Goal: Task Accomplishment & Management: Complete application form

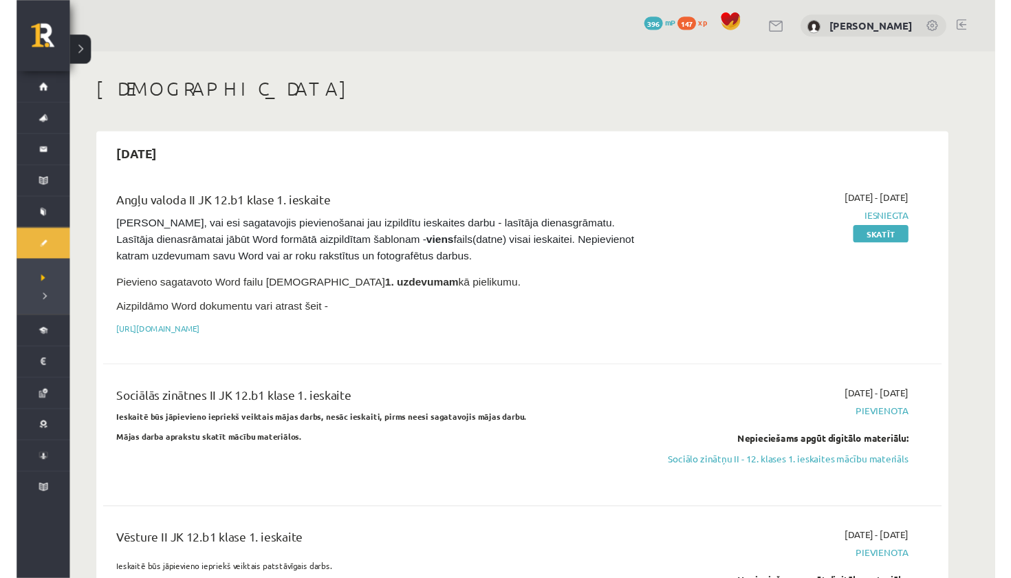
scroll to position [1115, 0]
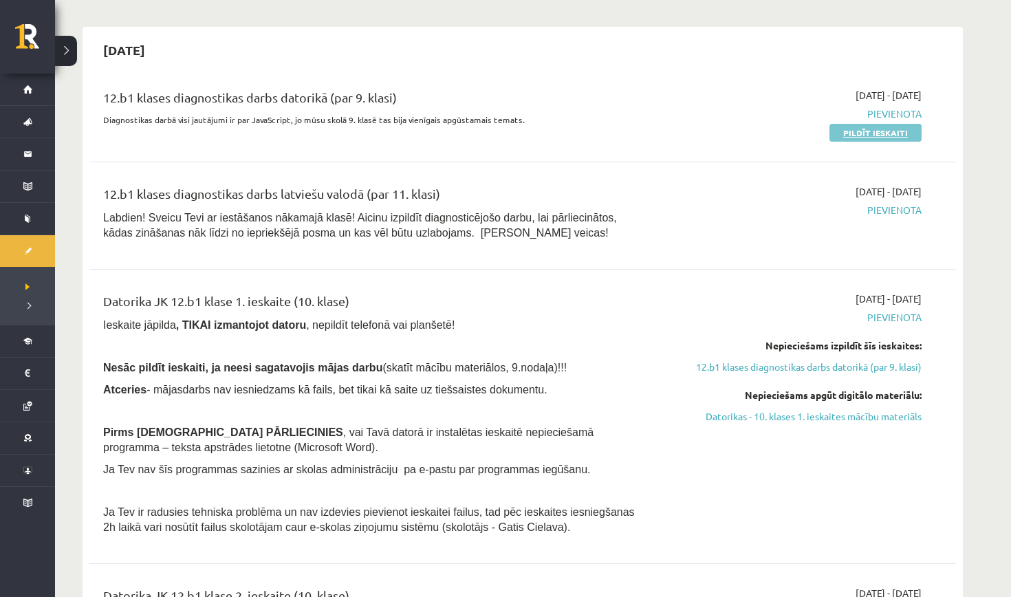
click at [894, 131] on link "Pildīt ieskaiti" at bounding box center [875, 133] width 92 height 18
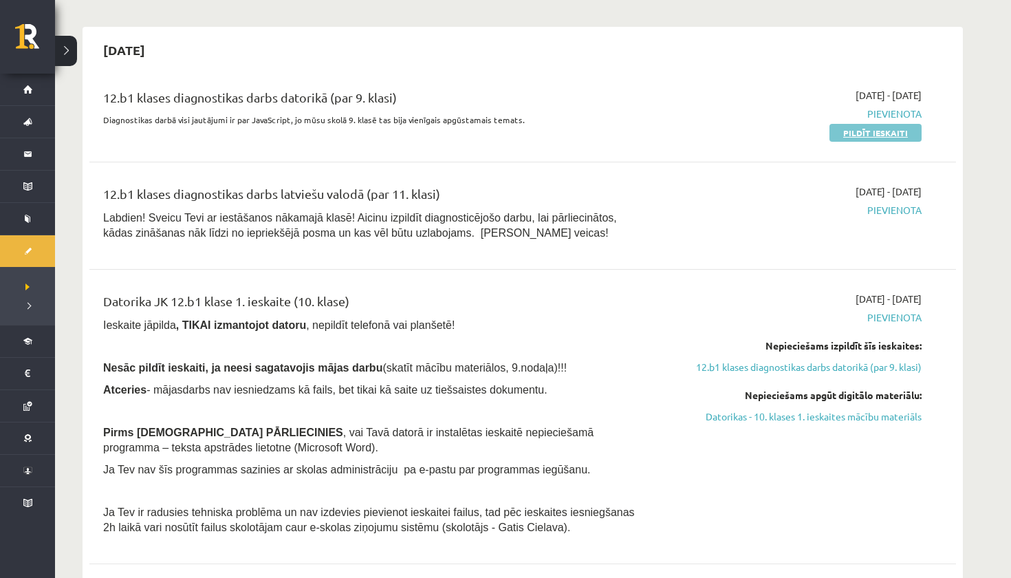
click at [860, 133] on link "Pildīt ieskaiti" at bounding box center [875, 133] width 92 height 18
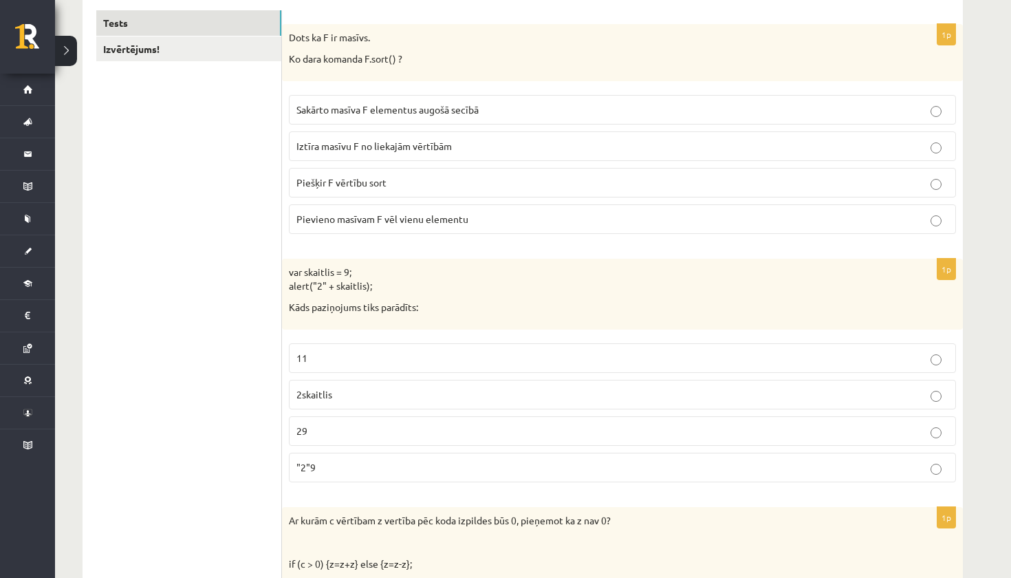
scroll to position [259, 0]
click at [446, 109] on span "Sakārto masīva F elementus augošā secībā" at bounding box center [387, 107] width 182 height 12
click at [441, 428] on p "29" at bounding box center [622, 429] width 652 height 14
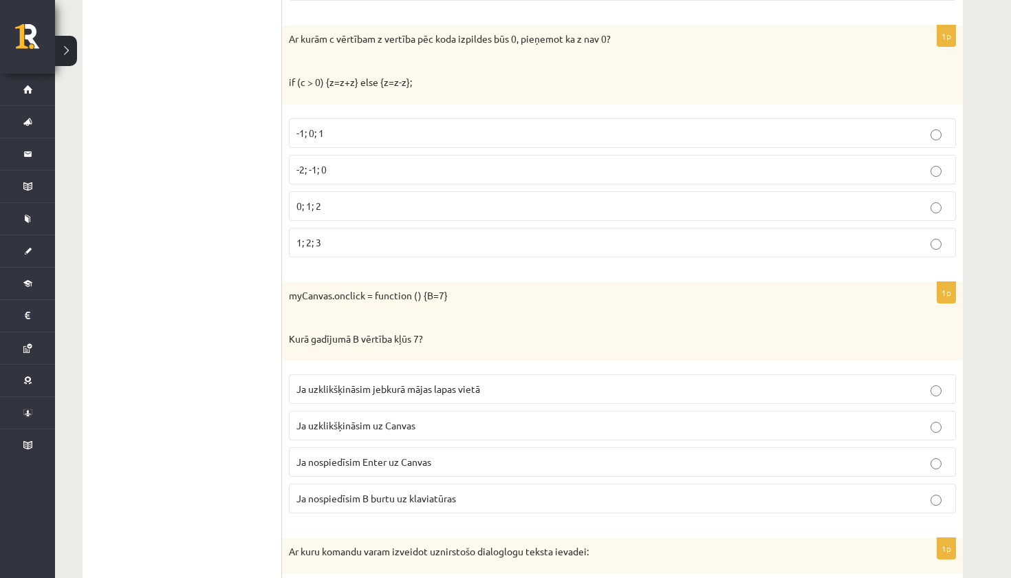
scroll to position [743, 0]
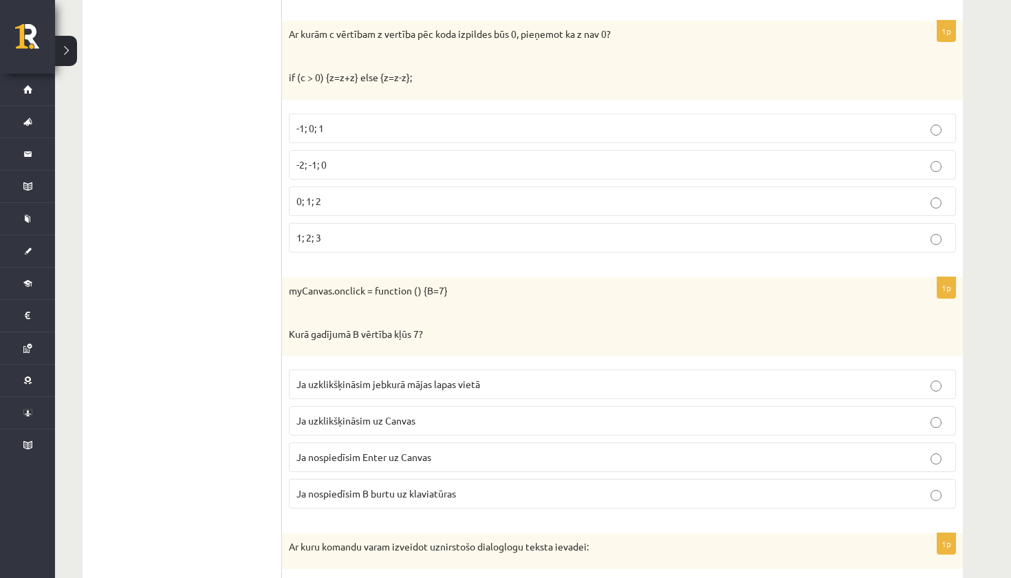
click at [442, 422] on p "Ja uzklikšķināsim uz Canvas" at bounding box center [622, 420] width 652 height 14
click at [384, 169] on label "-2; -1; 0" at bounding box center [622, 165] width 667 height 30
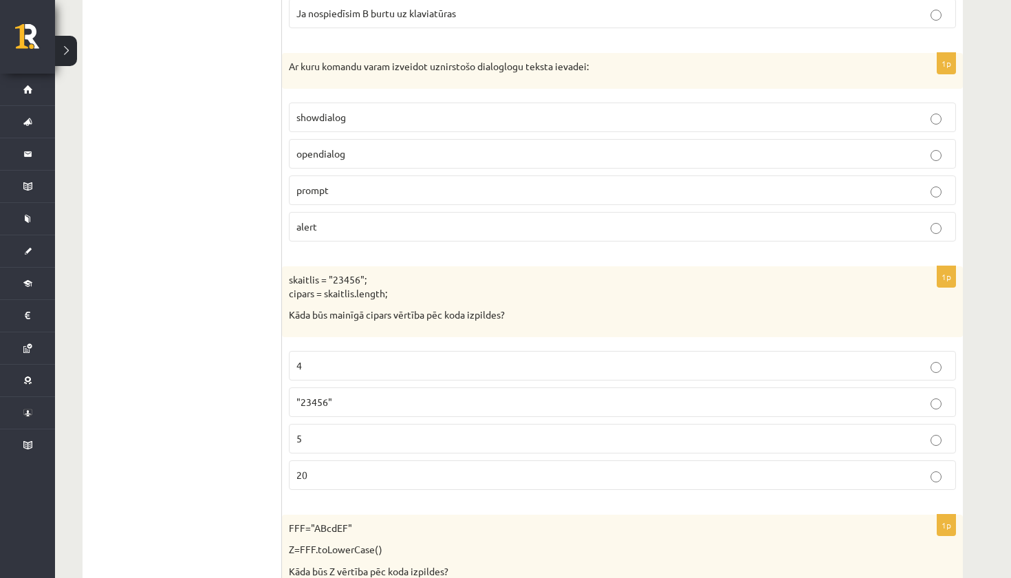
scroll to position [1233, 0]
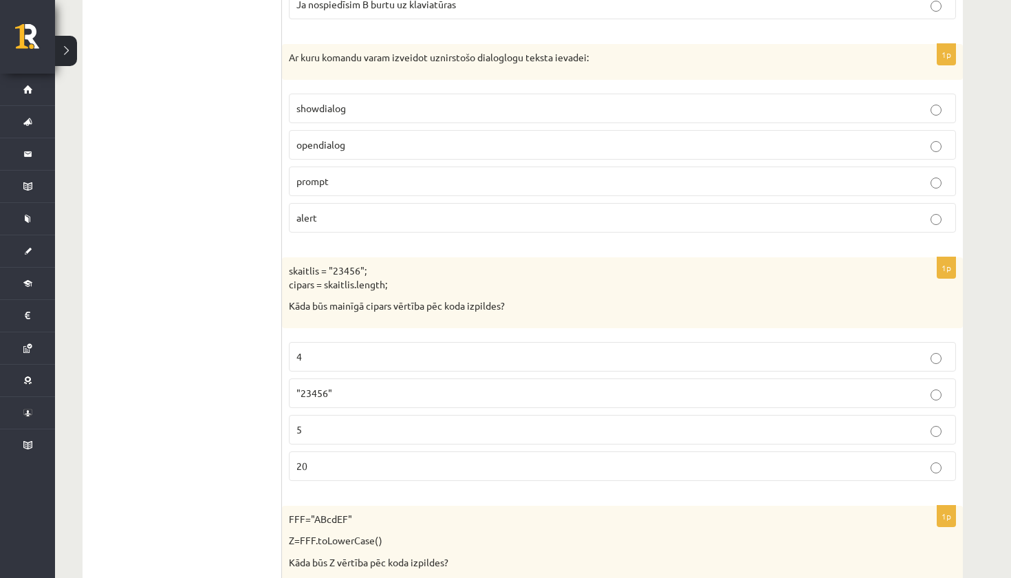
click at [310, 180] on span "prompt" at bounding box center [312, 181] width 32 height 12
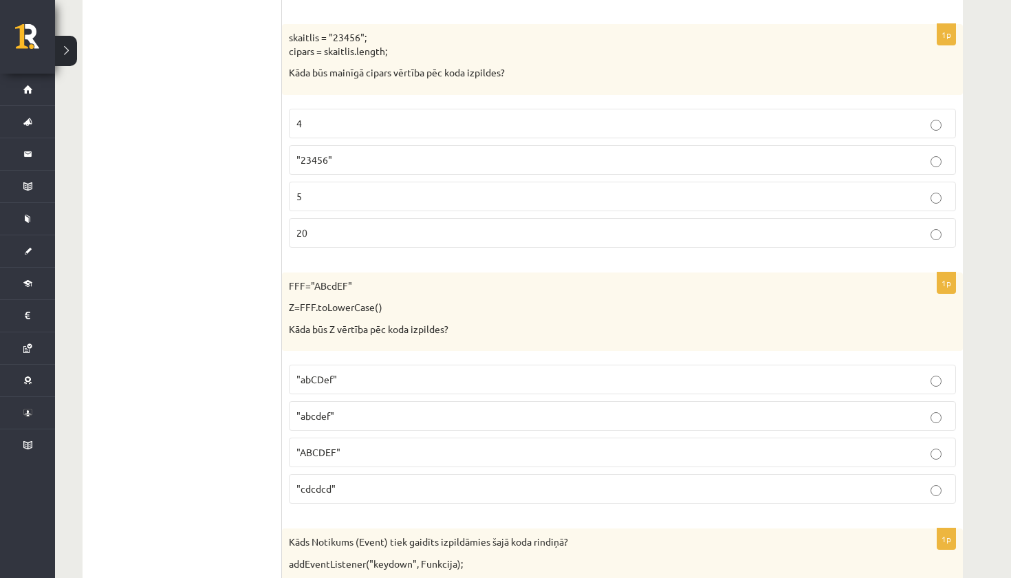
scroll to position [1463, 0]
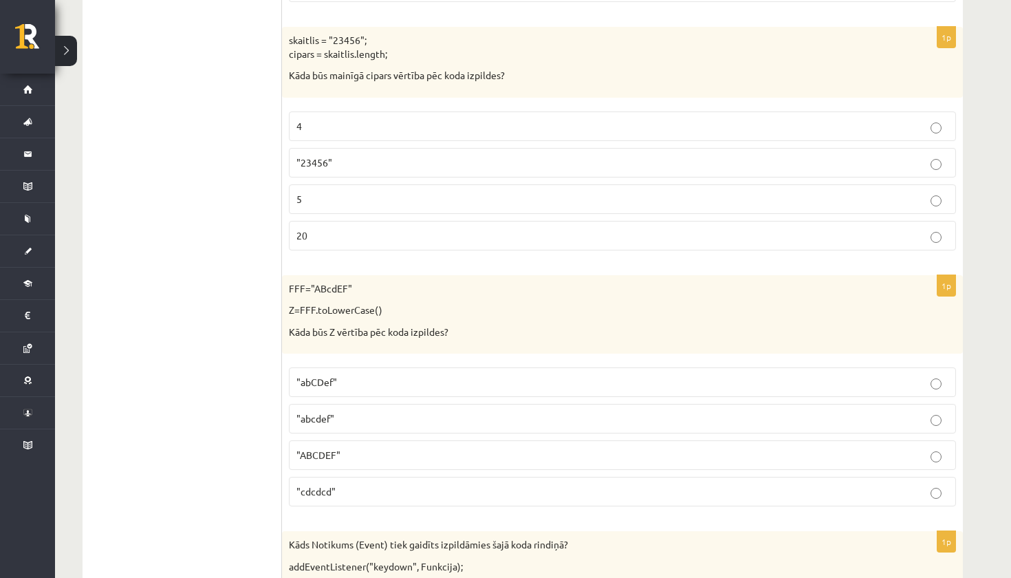
click at [417, 196] on p "5" at bounding box center [622, 199] width 652 height 14
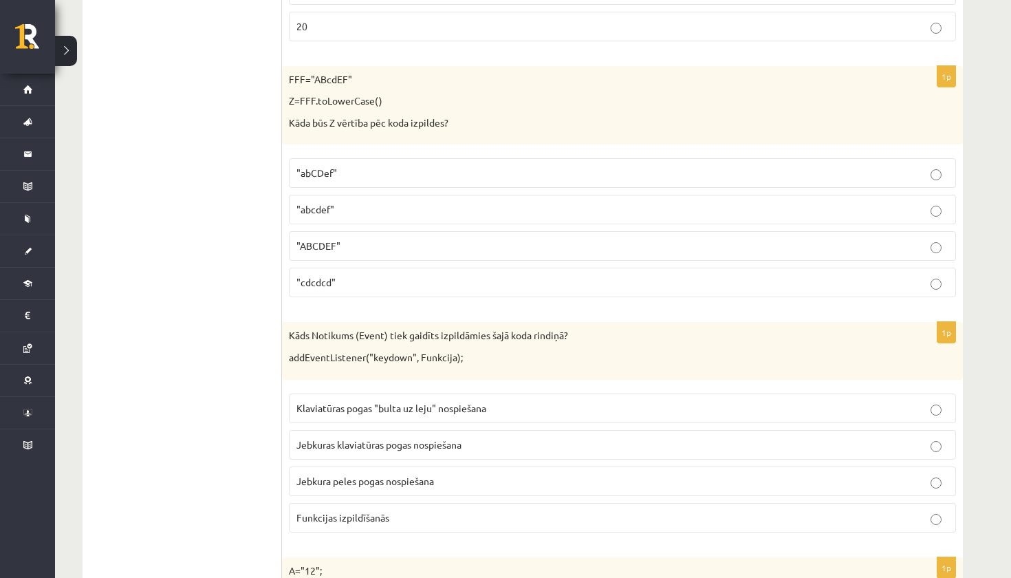
scroll to position [1675, 0]
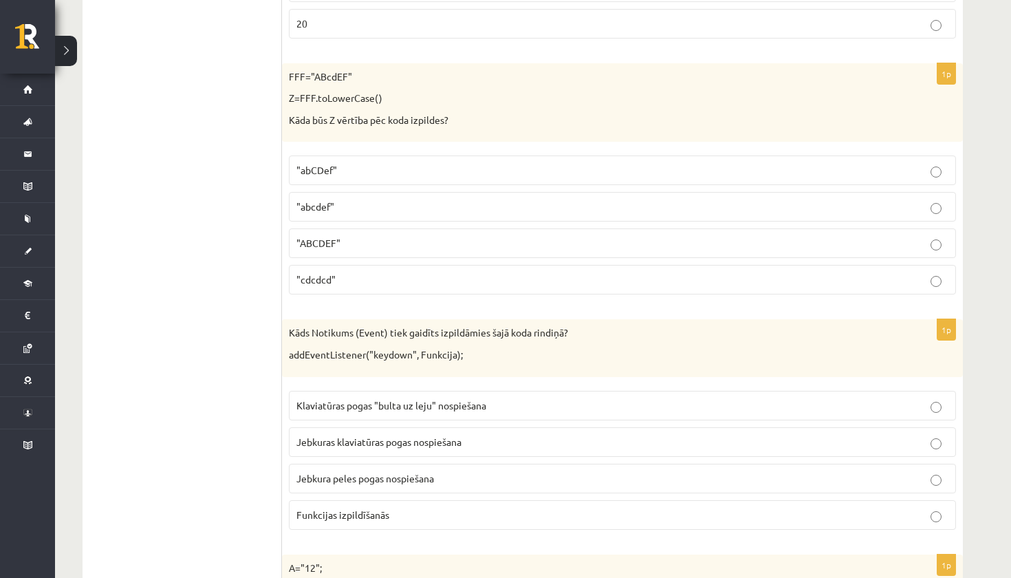
click at [465, 199] on p ""abcdef"" at bounding box center [622, 206] width 652 height 14
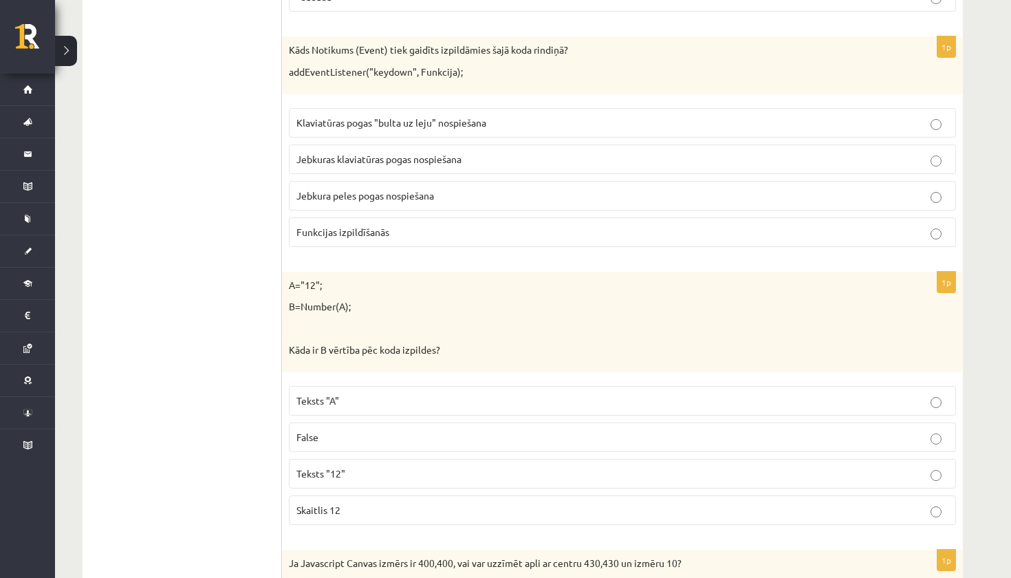
scroll to position [1957, 0]
click at [484, 503] on p "Skaitlis 12" at bounding box center [622, 510] width 652 height 14
click at [424, 144] on label "Jebkuras klaviatūras pogas nospiešana" at bounding box center [622, 159] width 667 height 30
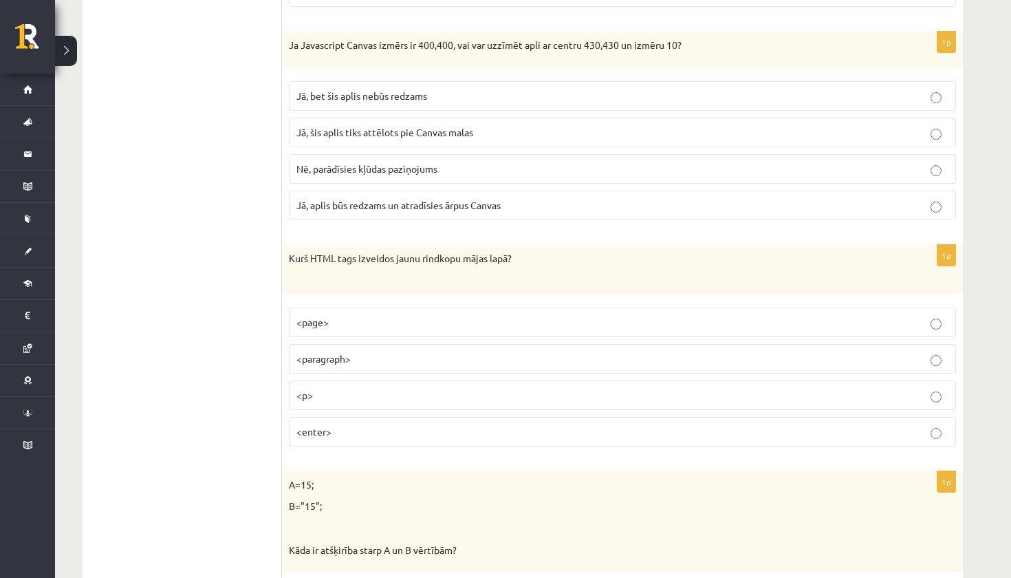
scroll to position [2477, 0]
click at [299, 378] on label "<p>" at bounding box center [622, 393] width 667 height 30
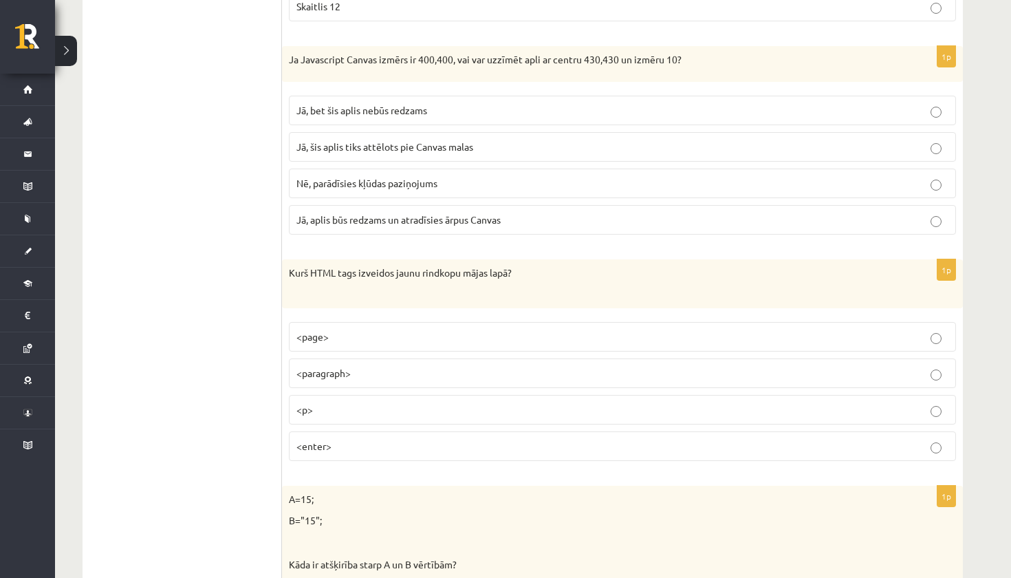
scroll to position [2459, 0]
click at [343, 181] on p "Nē, parādīsies kļūdas paziņojums" at bounding box center [622, 185] width 652 height 14
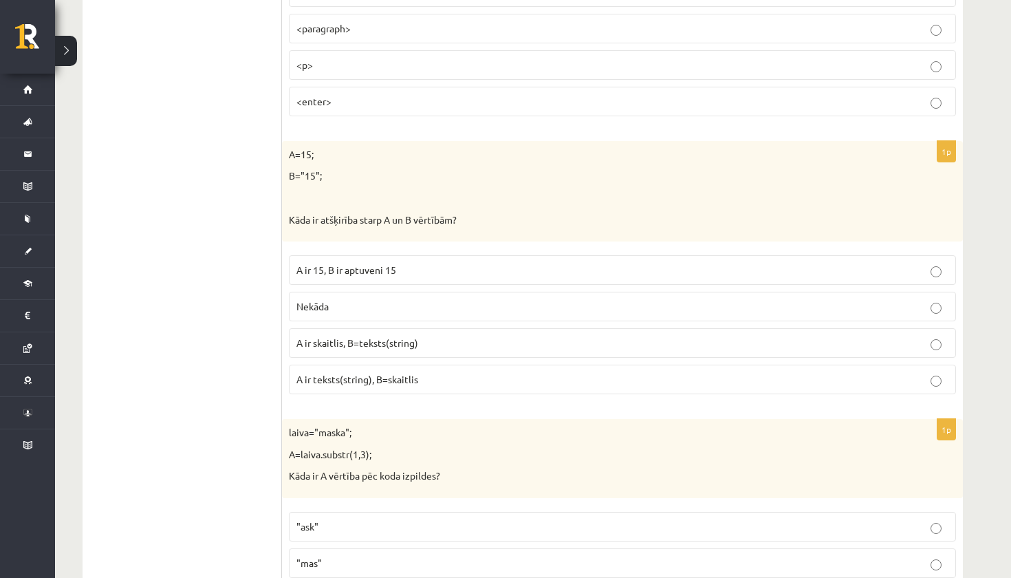
scroll to position [2806, 0]
click at [298, 336] on span "A ir skaitlis, B=teksts(string)" at bounding box center [357, 342] width 122 height 12
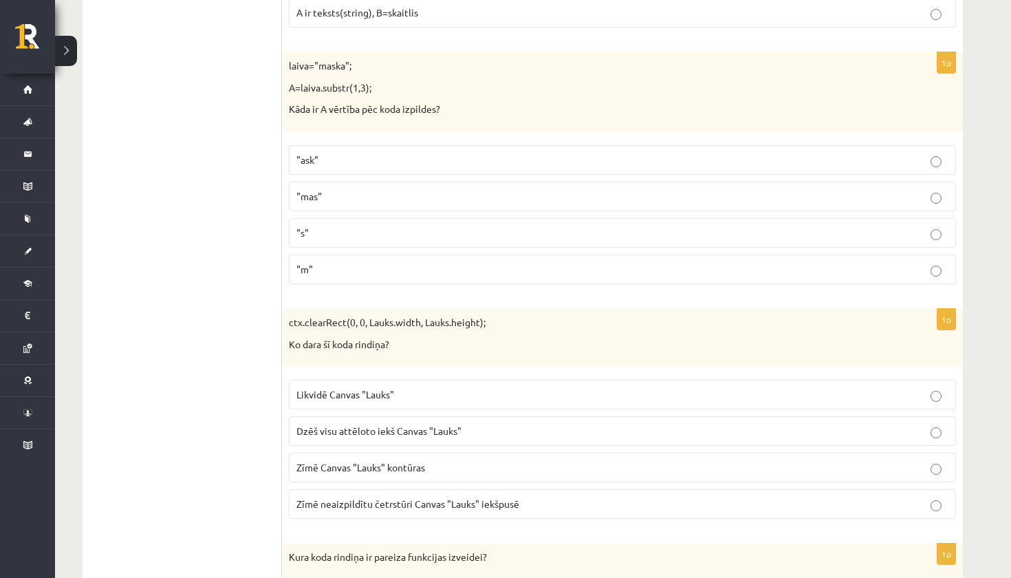
scroll to position [3180, 0]
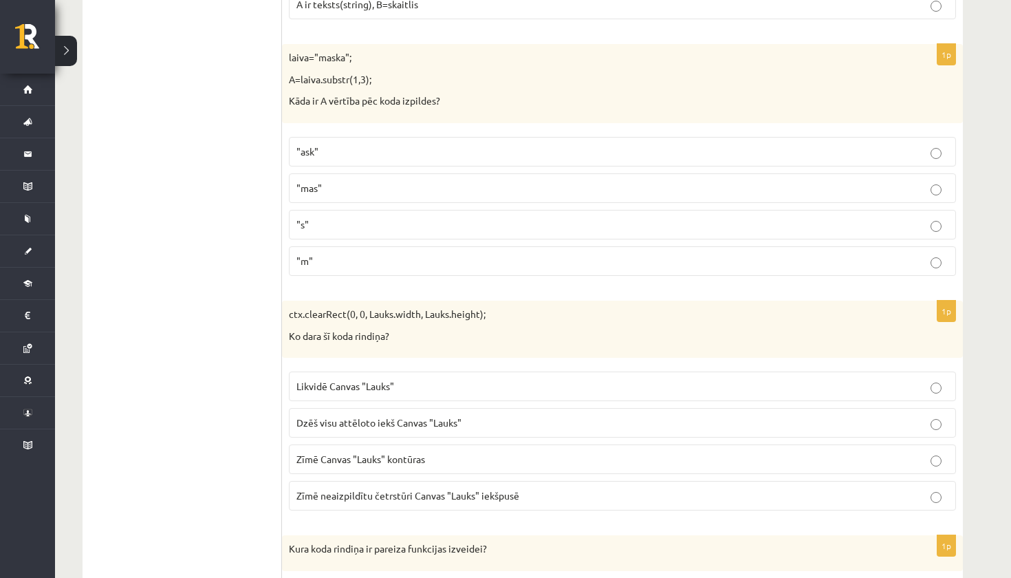
click at [309, 419] on label "Dzēš visu attēloto iekš Canvas "Lauks"" at bounding box center [622, 423] width 667 height 30
click at [336, 152] on label ""ask"" at bounding box center [622, 152] width 667 height 30
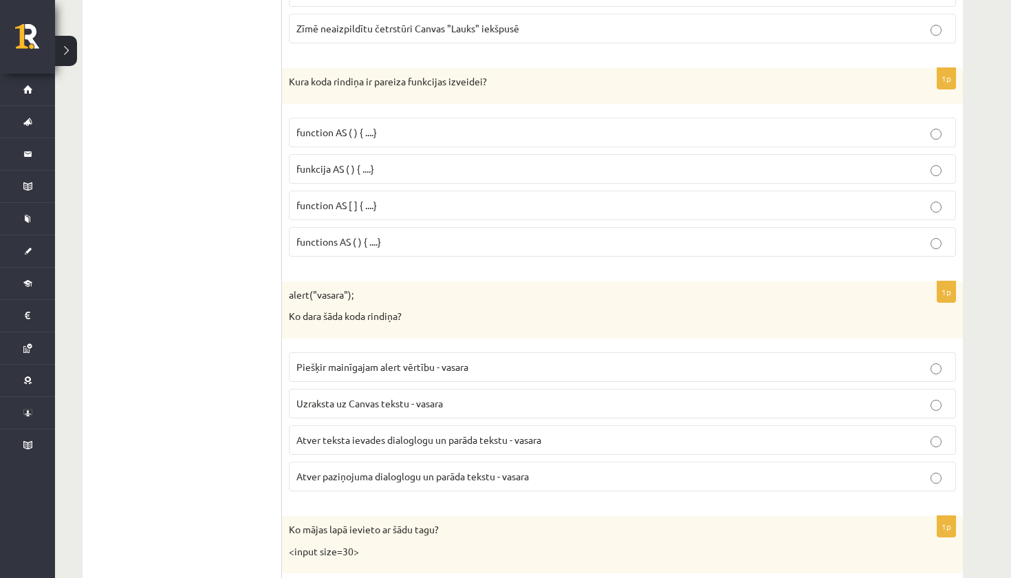
scroll to position [3649, 0]
click at [343, 430] on label "Atver teksta ievades dialoglogu un parāda tekstu - vasara" at bounding box center [622, 439] width 667 height 30
click at [479, 160] on p "funkcija AS ( ) { ....}" at bounding box center [622, 167] width 652 height 14
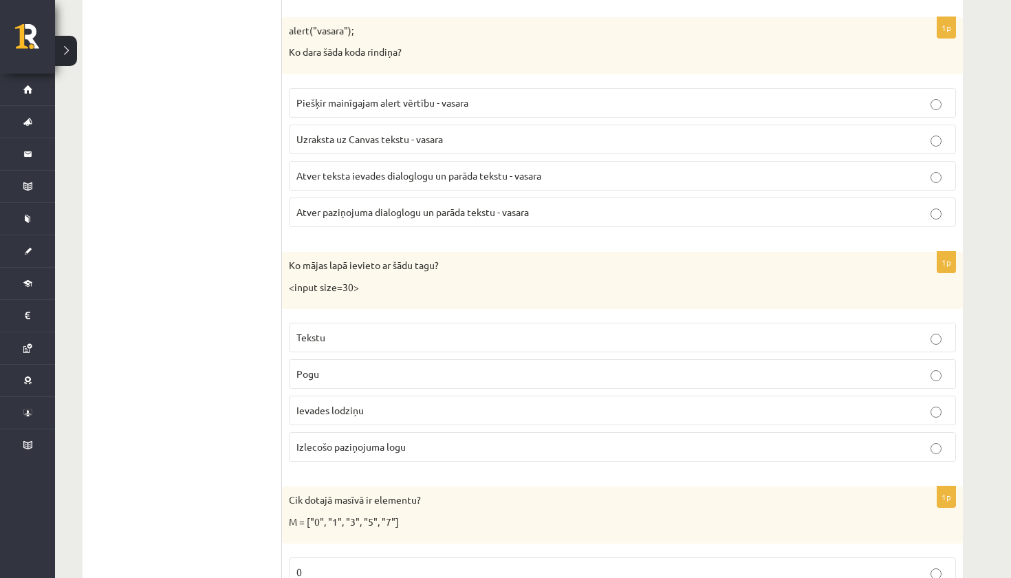
scroll to position [3914, 0]
click at [492, 401] on p "Ievades lodziņu" at bounding box center [622, 408] width 652 height 14
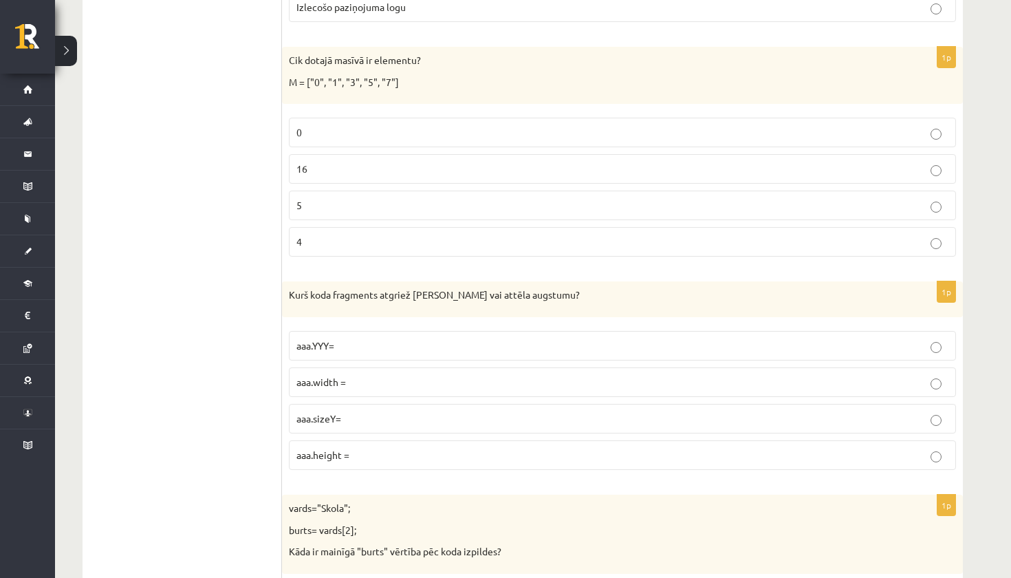
scroll to position [4355, 0]
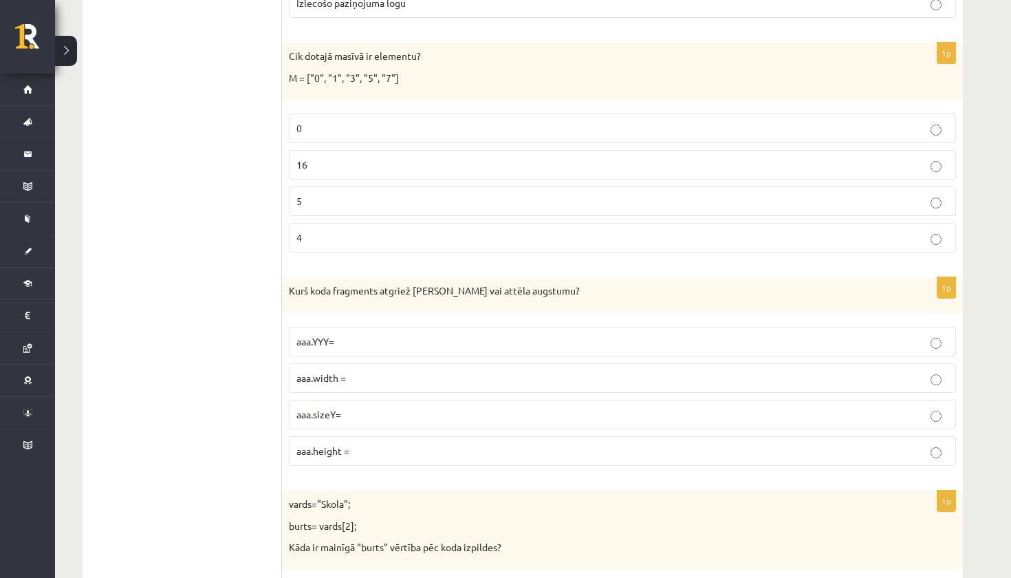
click at [644, 194] on p "5" at bounding box center [622, 201] width 652 height 14
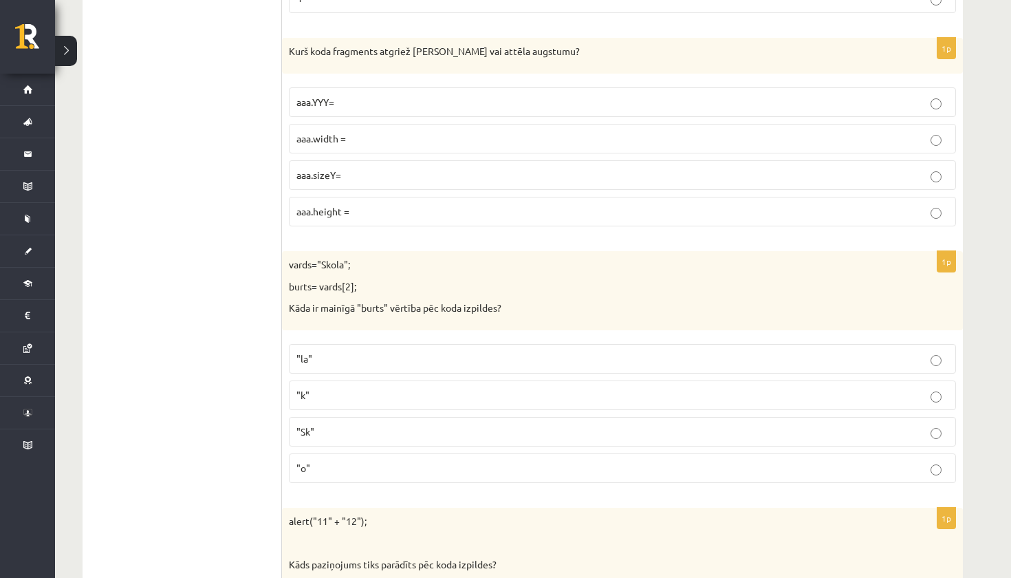
scroll to position [4598, 0]
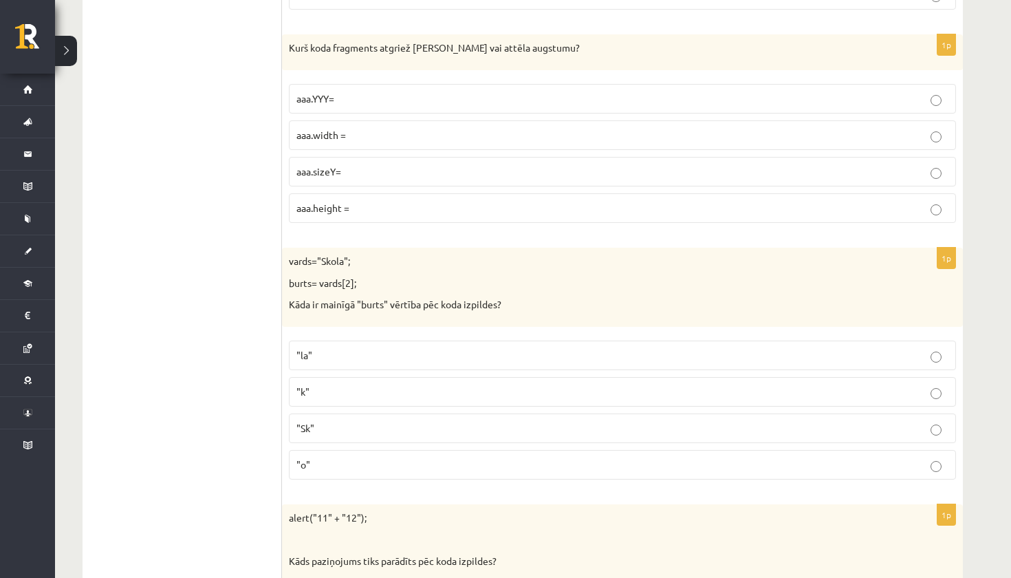
click at [478, 193] on label "aaa.height =" at bounding box center [622, 208] width 667 height 30
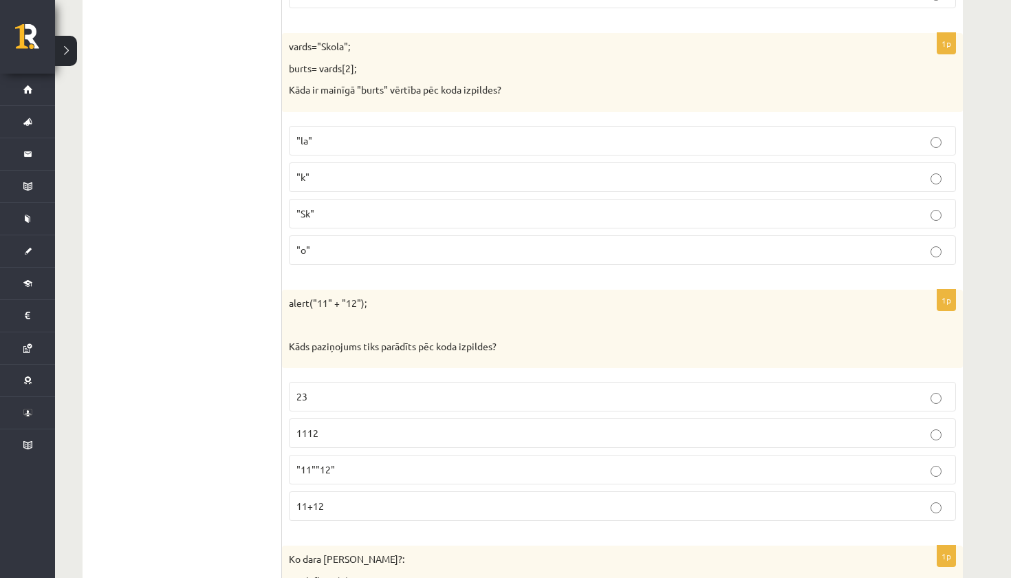
scroll to position [4812, 0]
click at [321, 243] on p ""o"" at bounding box center [622, 250] width 652 height 14
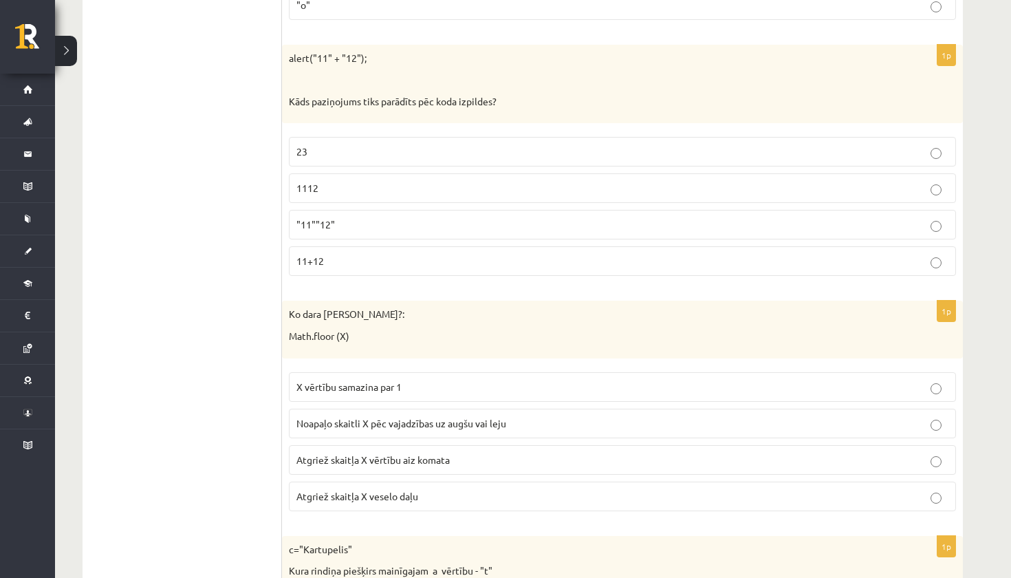
scroll to position [5063, 0]
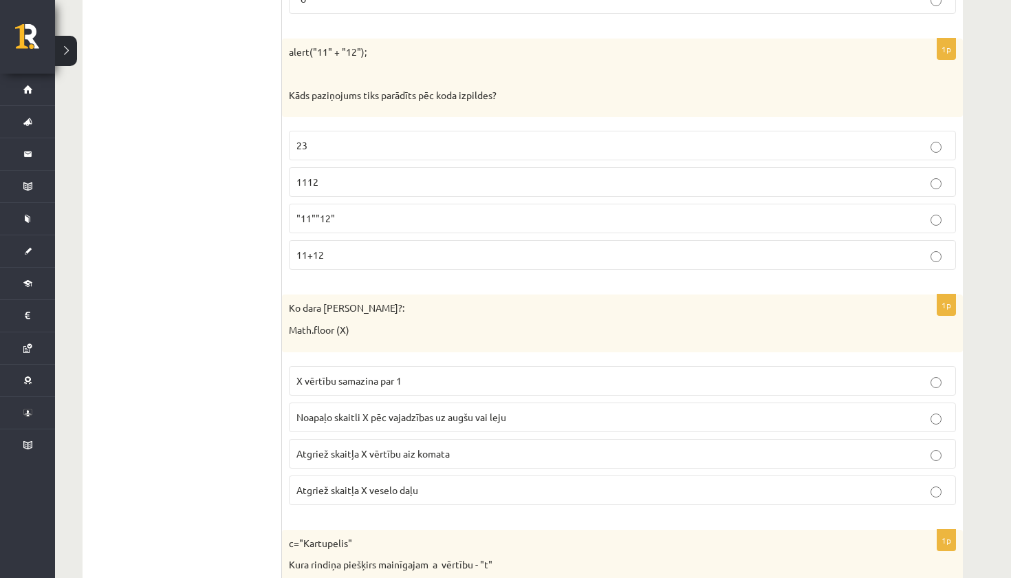
click at [338, 175] on p "1112" at bounding box center [622, 182] width 652 height 14
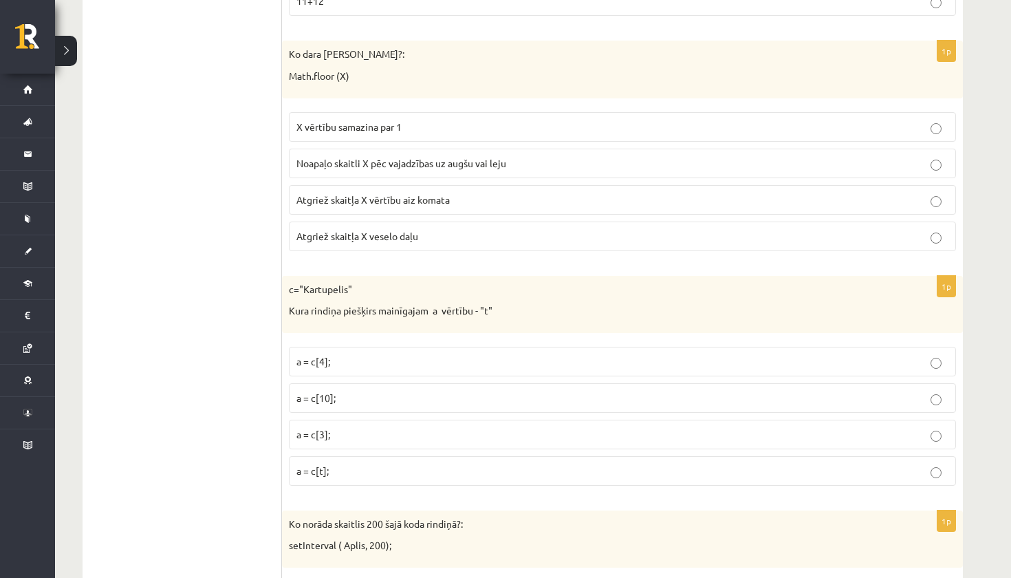
scroll to position [5317, 0]
click at [292, 420] on label "a = c[3];" at bounding box center [622, 435] width 667 height 30
click at [433, 157] on span "Noapaļo skaitli X pēc vajadzības uz augšu vai leju" at bounding box center [401, 163] width 210 height 12
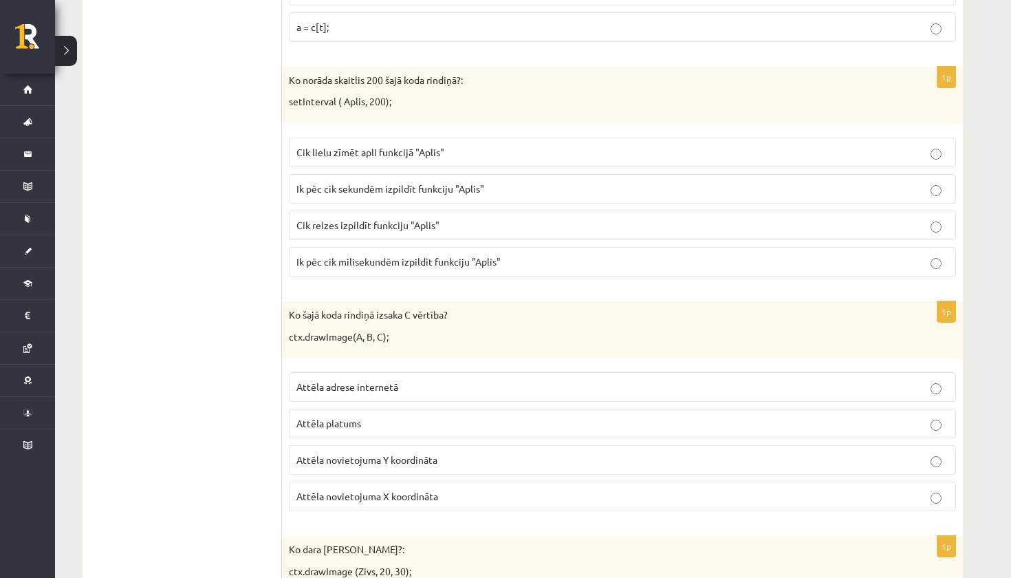
scroll to position [5771, 0]
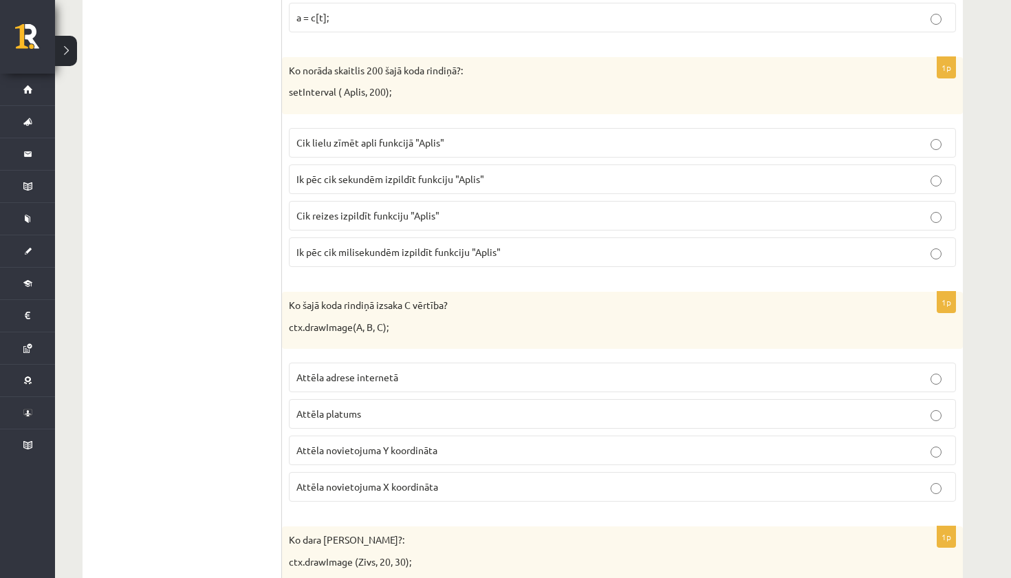
click at [443, 239] on label "Ik pēc cik milisekundēm izpildīt funkciju "Aplis"" at bounding box center [622, 252] width 667 height 30
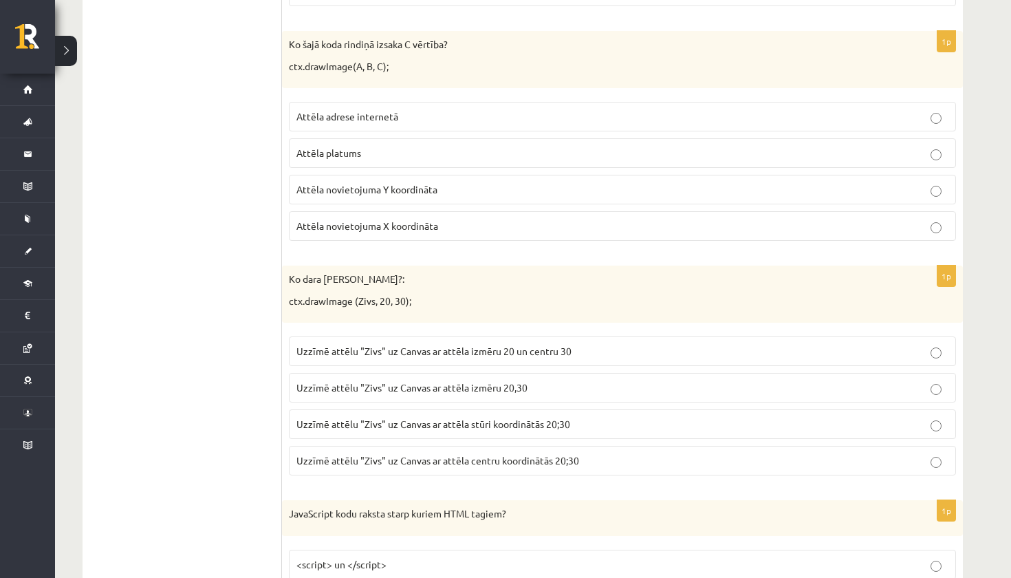
scroll to position [6033, 0]
click at [449, 173] on label "Attēla novietojuma Y koordināta" at bounding box center [622, 188] width 667 height 30
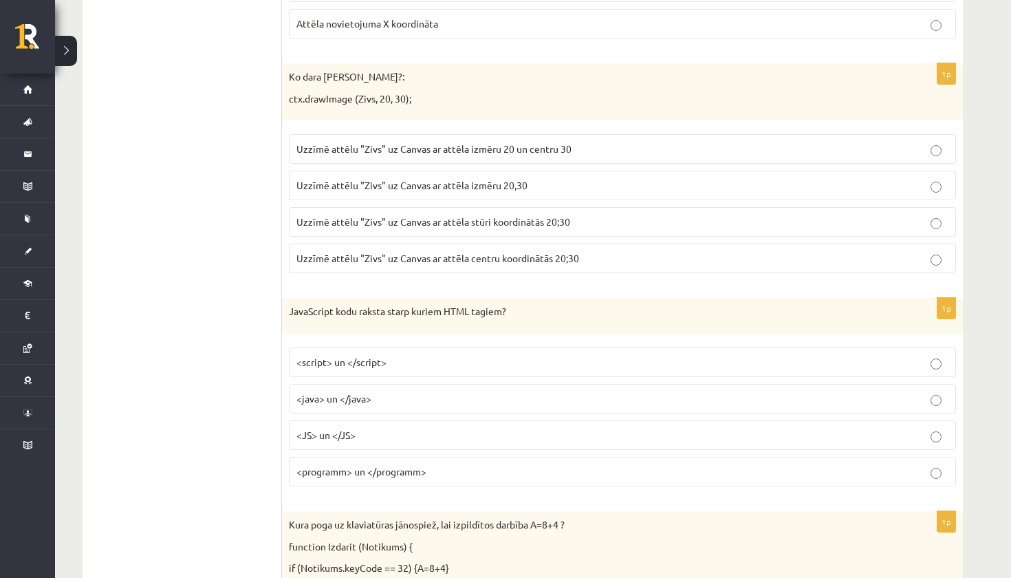
scroll to position [6235, 0]
click at [444, 207] on label "Uzzīmē attēlu "Zivs" uz Canvas ar attēla stūri koordinātās 20;30" at bounding box center [622, 220] width 667 height 30
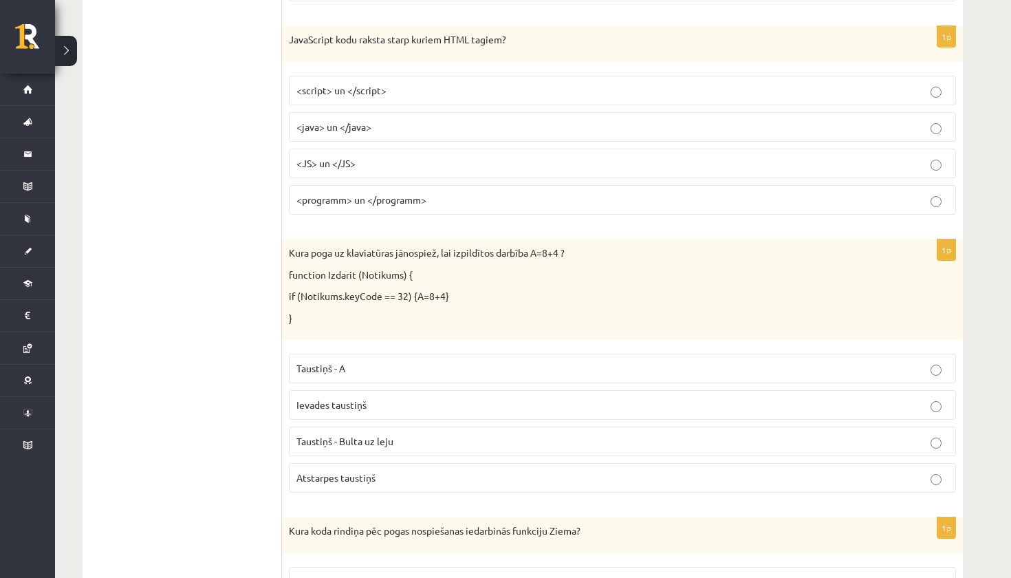
scroll to position [6505, 0]
click at [376, 84] on span "<script> un </script>" at bounding box center [341, 90] width 90 height 12
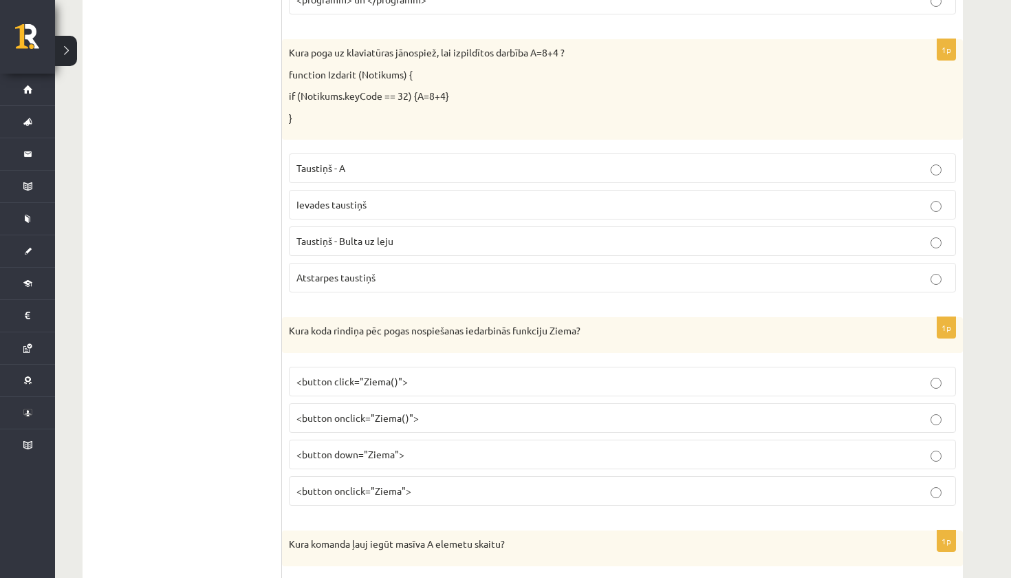
scroll to position [6698, 0]
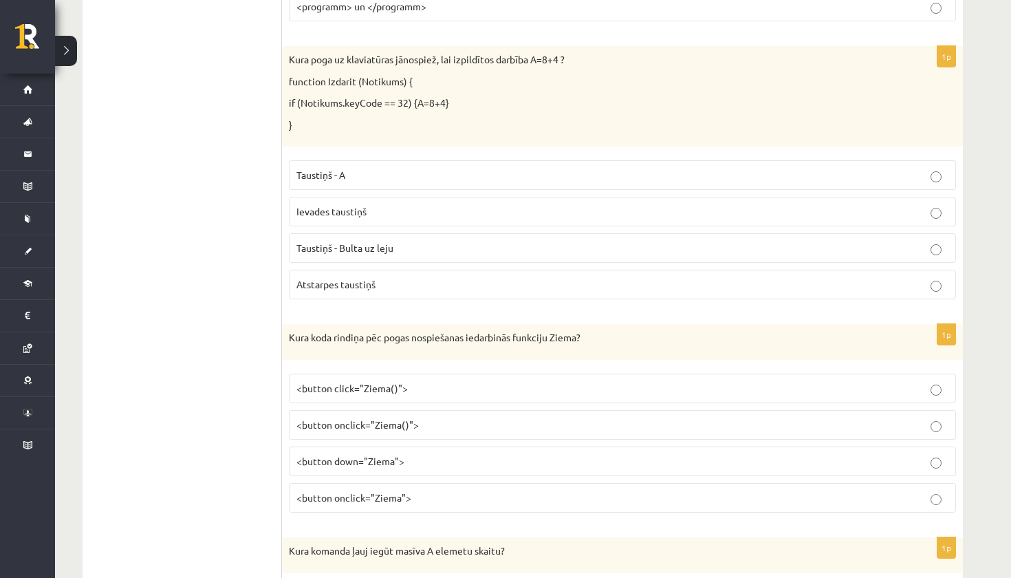
click at [383, 204] on p "Ievades taustiņš" at bounding box center [622, 211] width 652 height 14
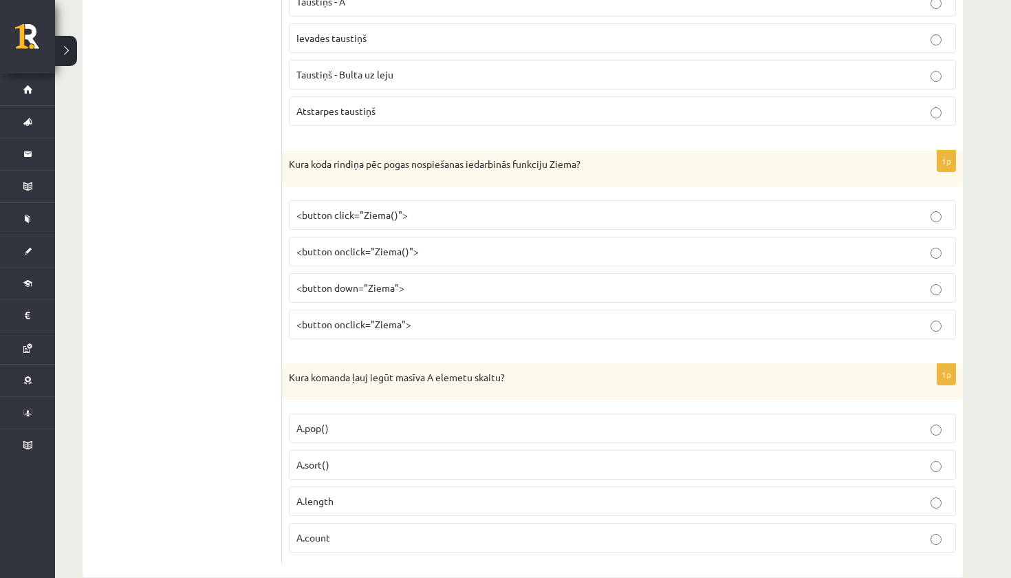
scroll to position [6871, 0]
click at [365, 246] on span "<button onclick="Ziema()">" at bounding box center [357, 252] width 122 height 12
click at [358, 487] on label "A.length" at bounding box center [622, 502] width 667 height 30
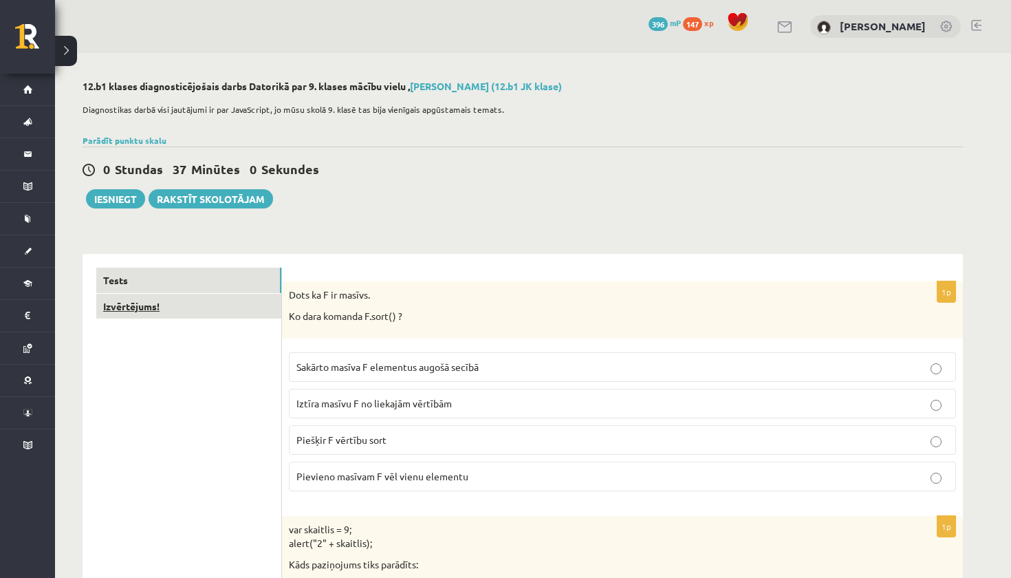
scroll to position [0, 0]
click at [217, 314] on link "Izvērtējums!" at bounding box center [188, 306] width 185 height 25
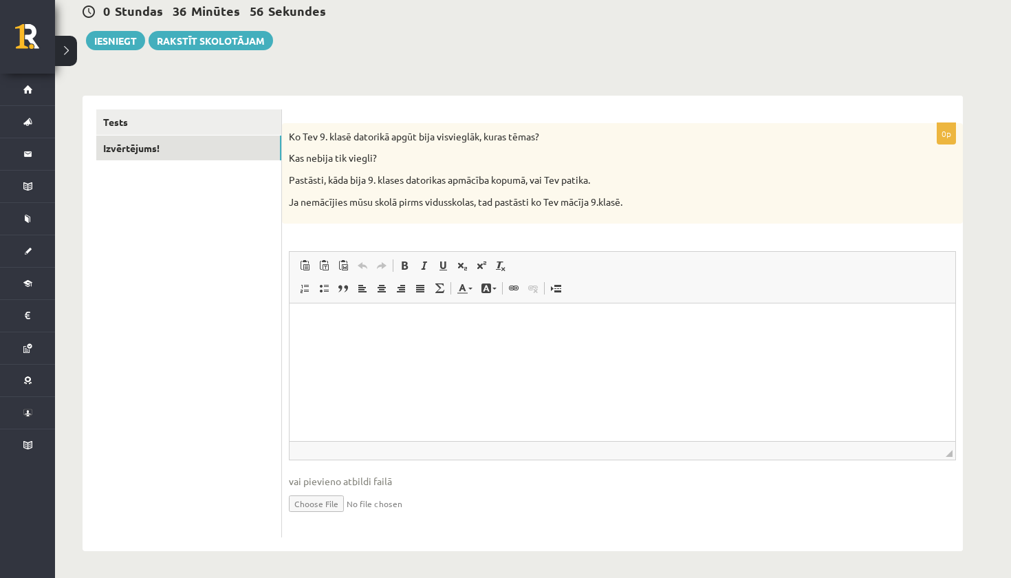
scroll to position [158, 0]
click at [313, 346] on html at bounding box center [623, 325] width 666 height 42
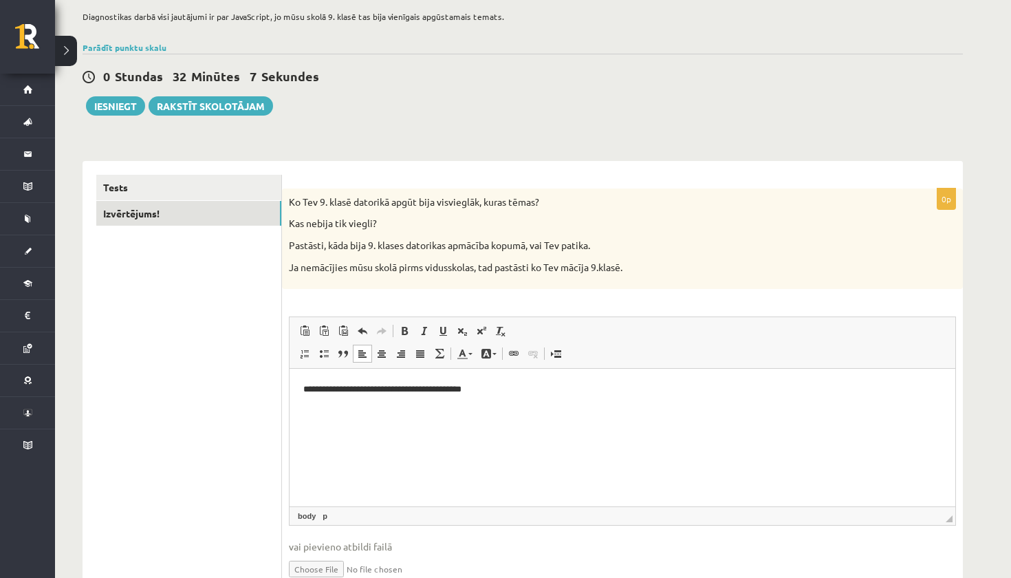
scroll to position [94, 0]
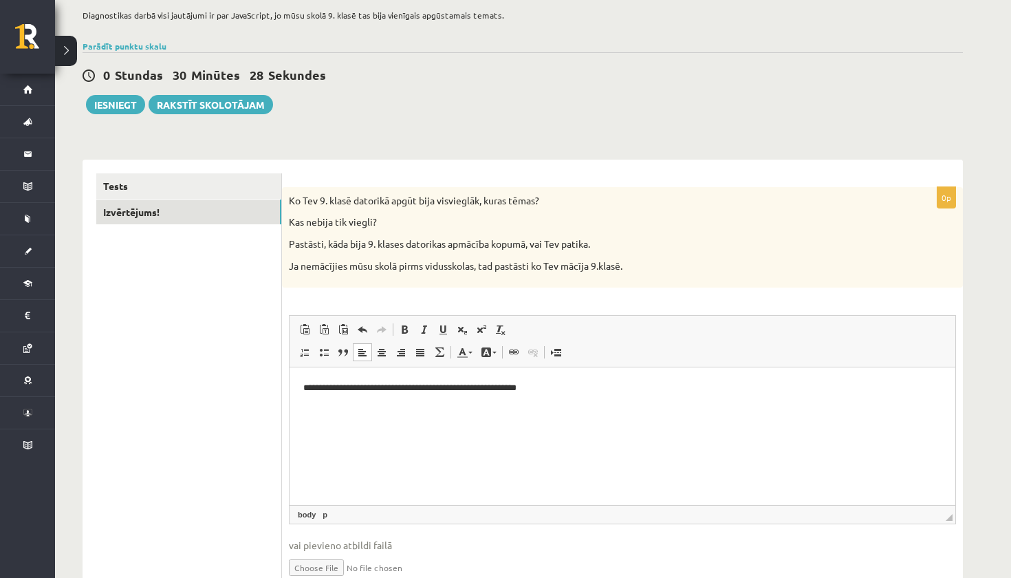
click at [563, 391] on p "**********" at bounding box center [622, 388] width 638 height 14
click at [574, 387] on p "**********" at bounding box center [622, 388] width 638 height 14
click at [356, 417] on p "Editor, wiswyg-editor-user-answer-47433803725900" at bounding box center [622, 411] width 638 height 14
click at [436, 411] on p "**********" at bounding box center [622, 411] width 638 height 14
click at [468, 413] on p "**********" at bounding box center [622, 411] width 638 height 14
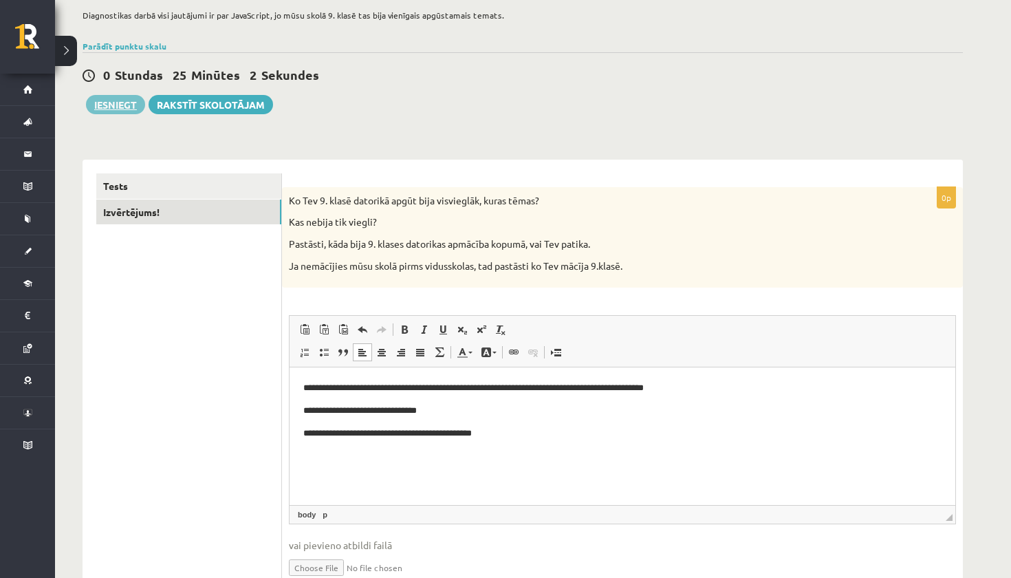
click at [130, 107] on button "Iesniegt" at bounding box center [115, 104] width 59 height 19
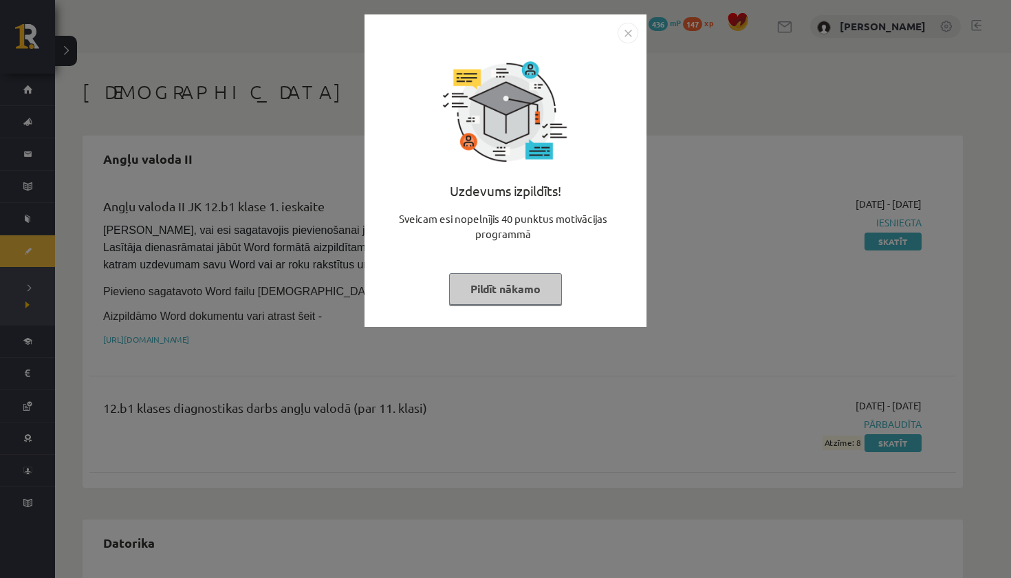
click at [504, 294] on button "Pildīt nākamo" at bounding box center [505, 289] width 113 height 32
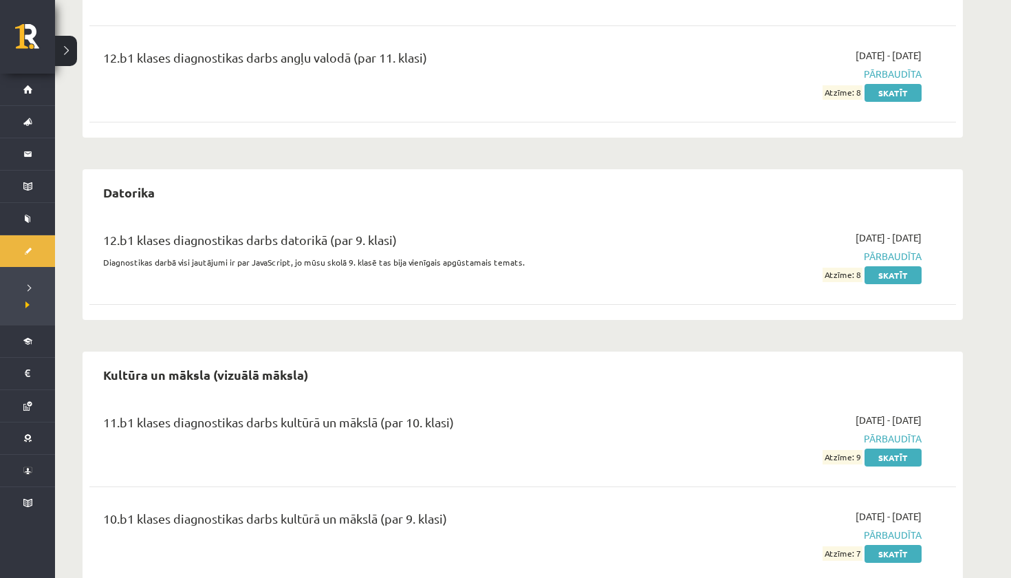
scroll to position [352, 0]
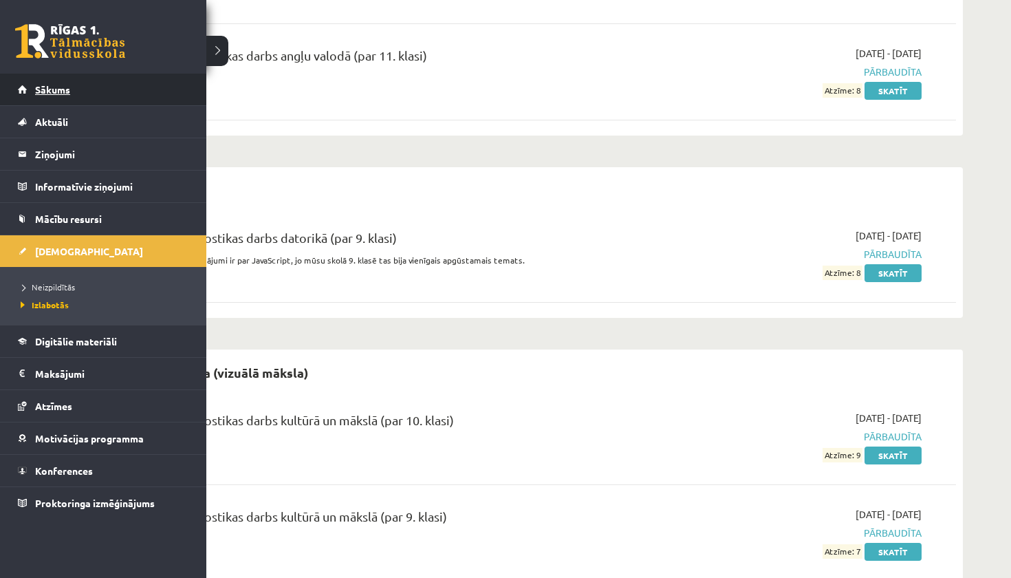
click at [51, 87] on span "Sākums" at bounding box center [52, 89] width 35 height 12
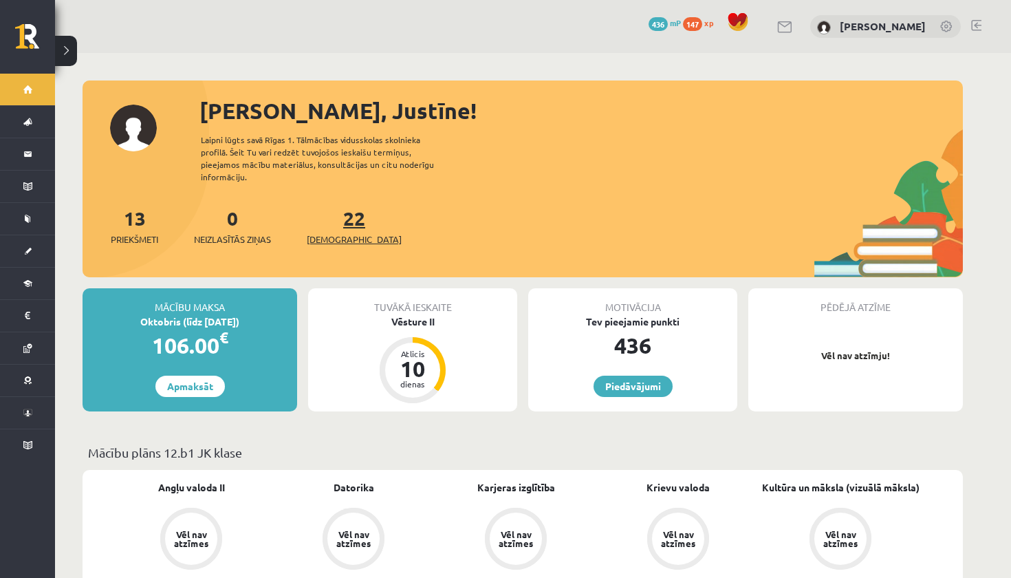
click at [336, 232] on span "[DEMOGRAPHIC_DATA]" at bounding box center [354, 239] width 95 height 14
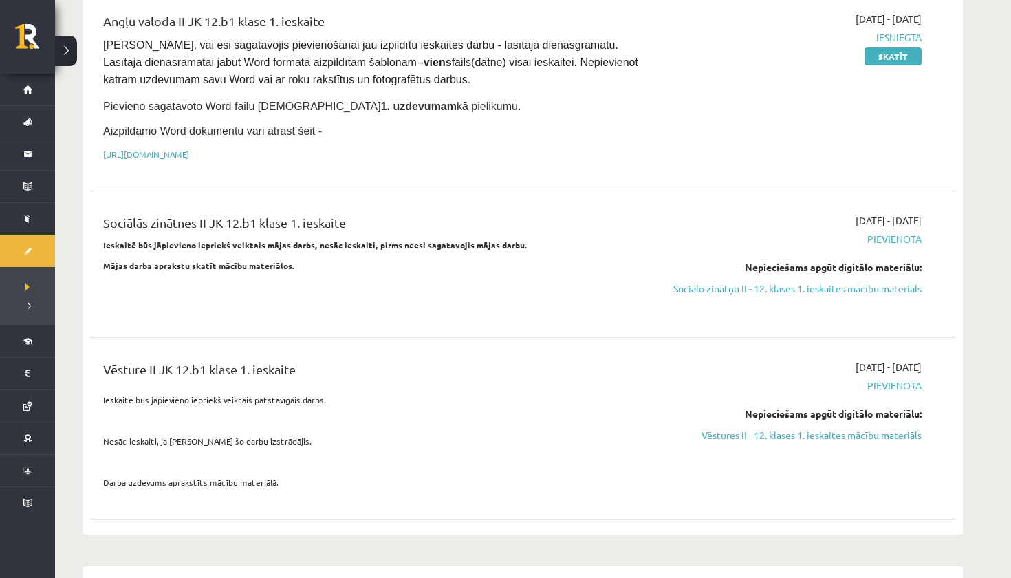
scroll to position [193, 0]
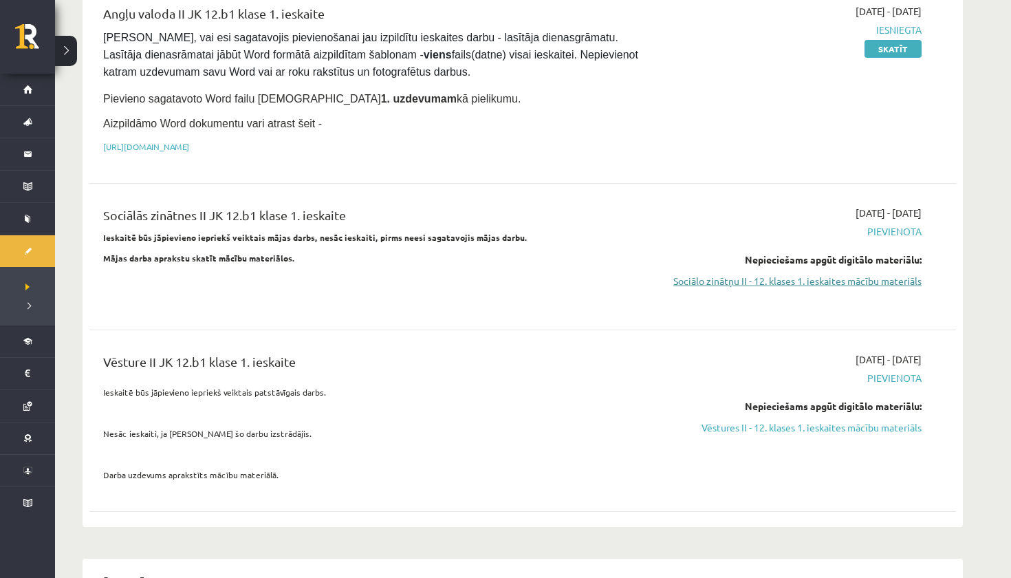
click at [725, 276] on link "Sociālo zinātņu II - 12. klases 1. ieskaites mācību materiāls" at bounding box center [791, 281] width 259 height 14
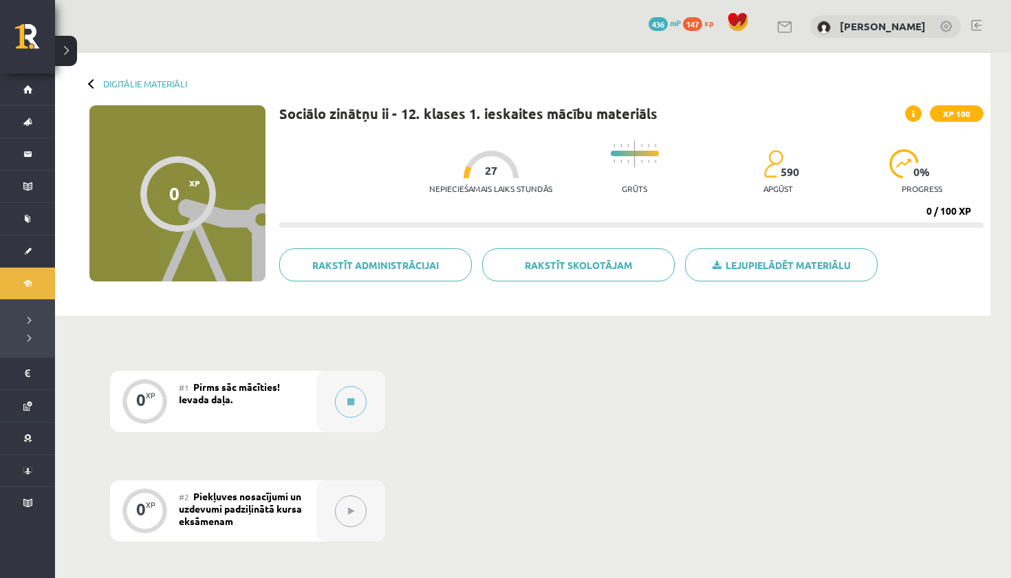
click at [359, 399] on button at bounding box center [351, 402] width 32 height 32
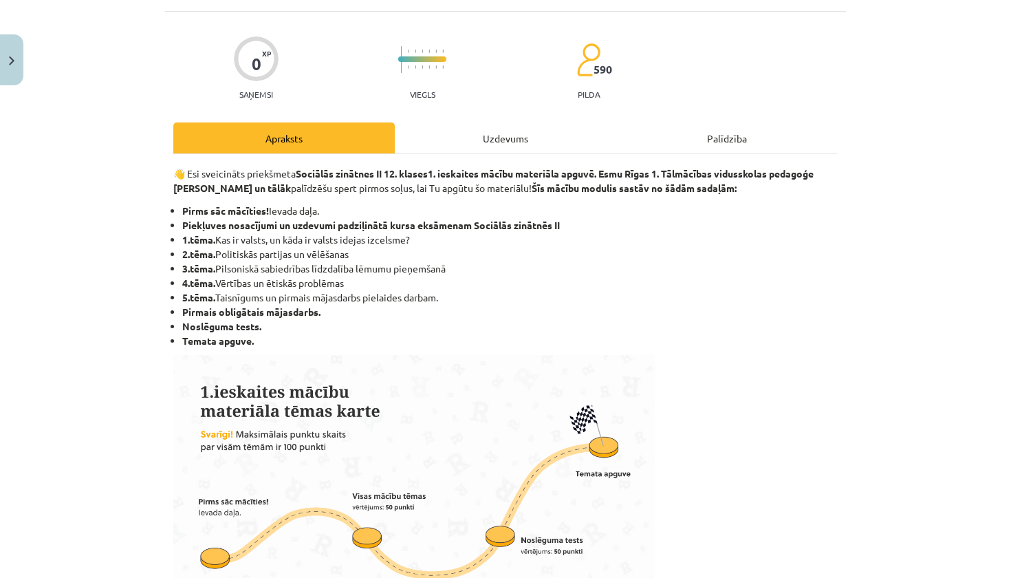
scroll to position [76, 0]
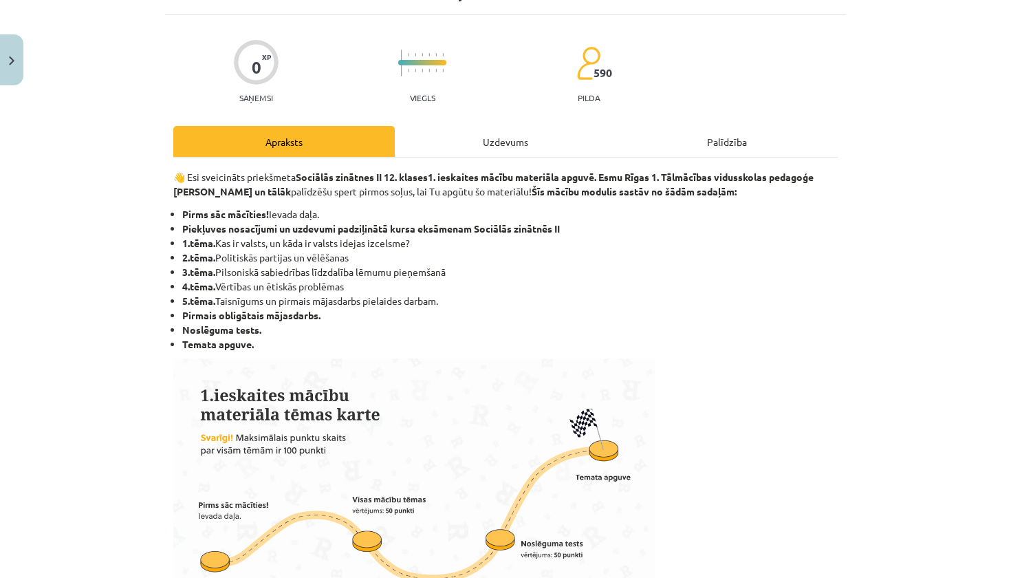
click at [490, 145] on div "Uzdevums" at bounding box center [505, 141] width 221 height 31
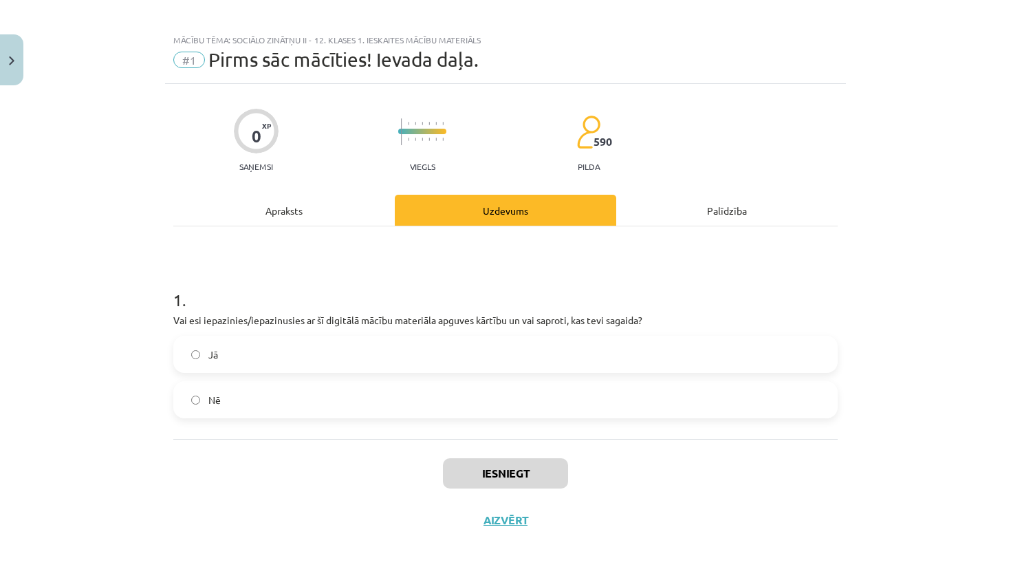
scroll to position [10, 0]
click at [400, 340] on label "Jā" at bounding box center [506, 354] width 662 height 34
click at [476, 469] on button "Iesniegt" at bounding box center [505, 473] width 125 height 30
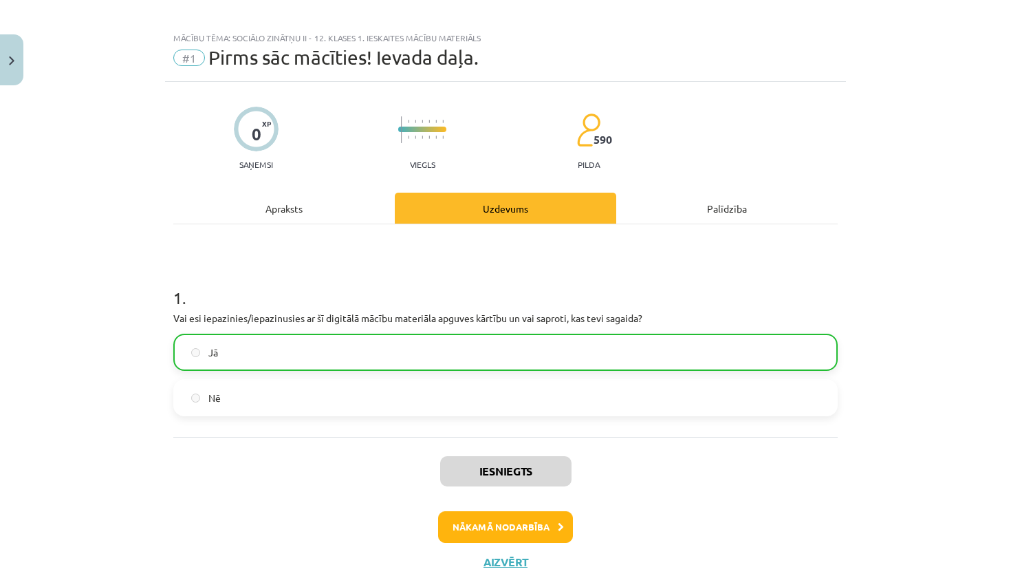
click at [497, 519] on button "Nākamā nodarbība" at bounding box center [505, 527] width 135 height 32
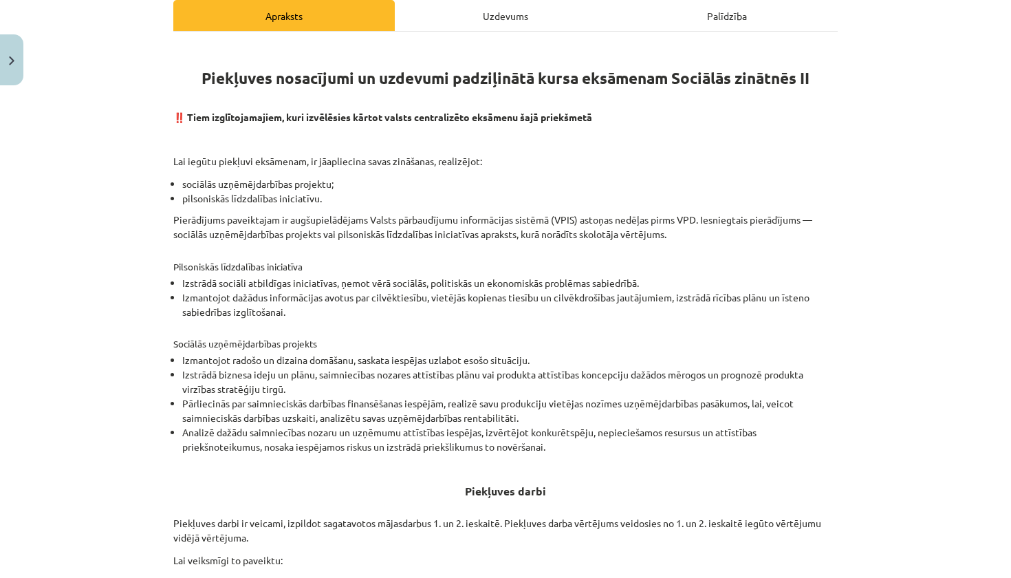
scroll to position [72, 0]
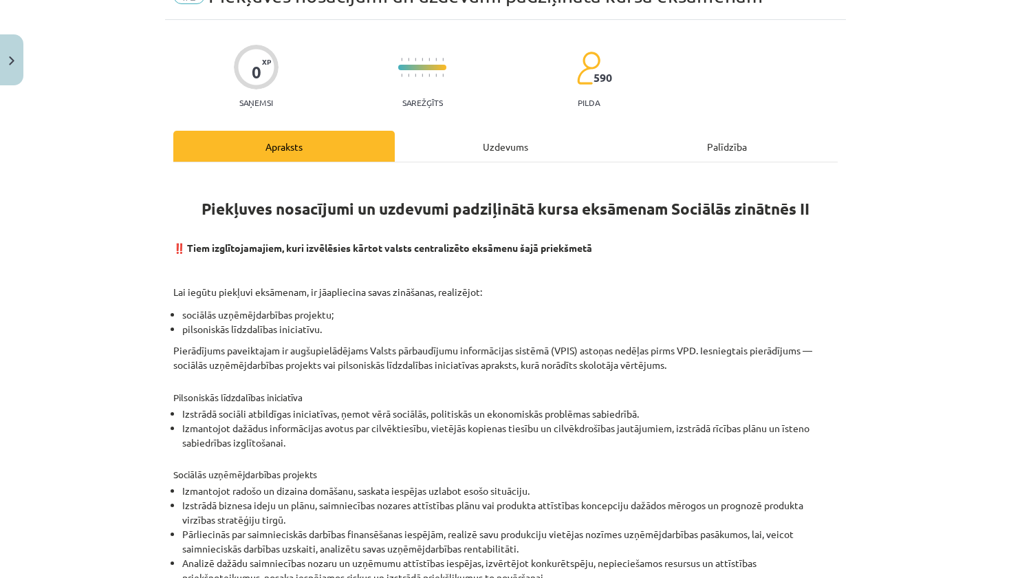
click at [512, 134] on div "Uzdevums" at bounding box center [505, 146] width 221 height 31
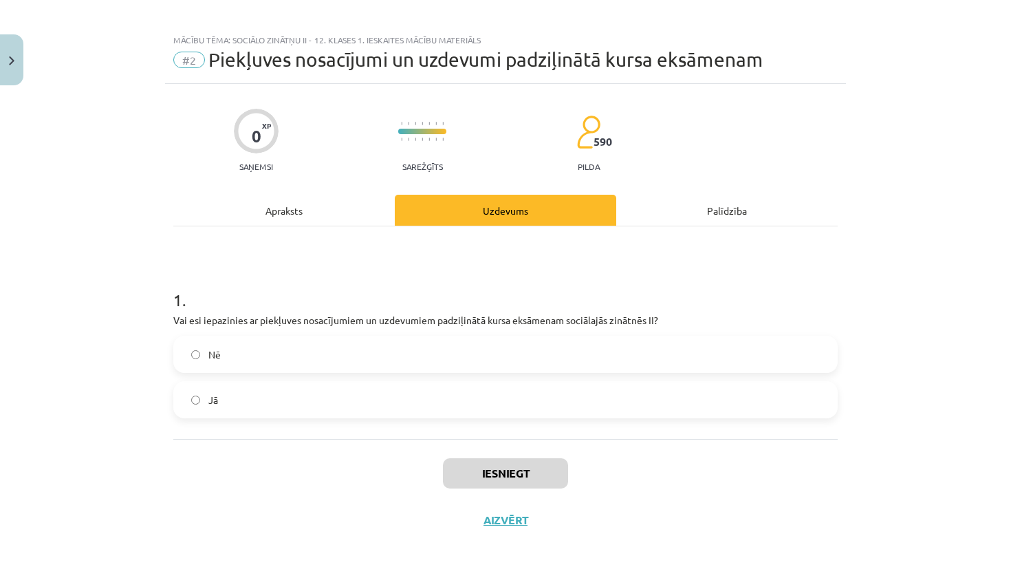
scroll to position [10, 0]
click at [301, 203] on div "Apraksts" at bounding box center [283, 210] width 221 height 31
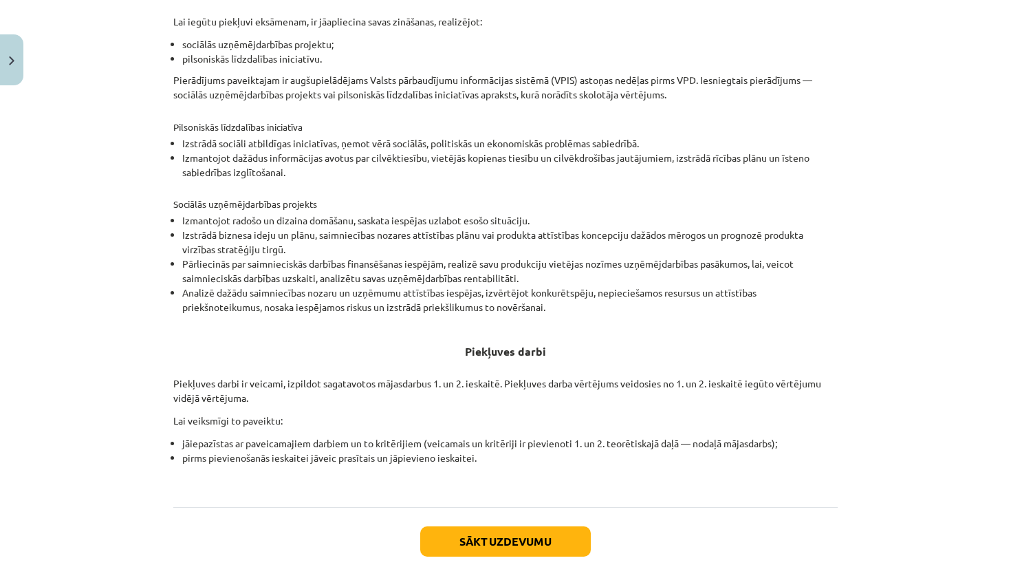
scroll to position [343, 0]
click at [466, 536] on button "Sākt uzdevumu" at bounding box center [505, 540] width 171 height 30
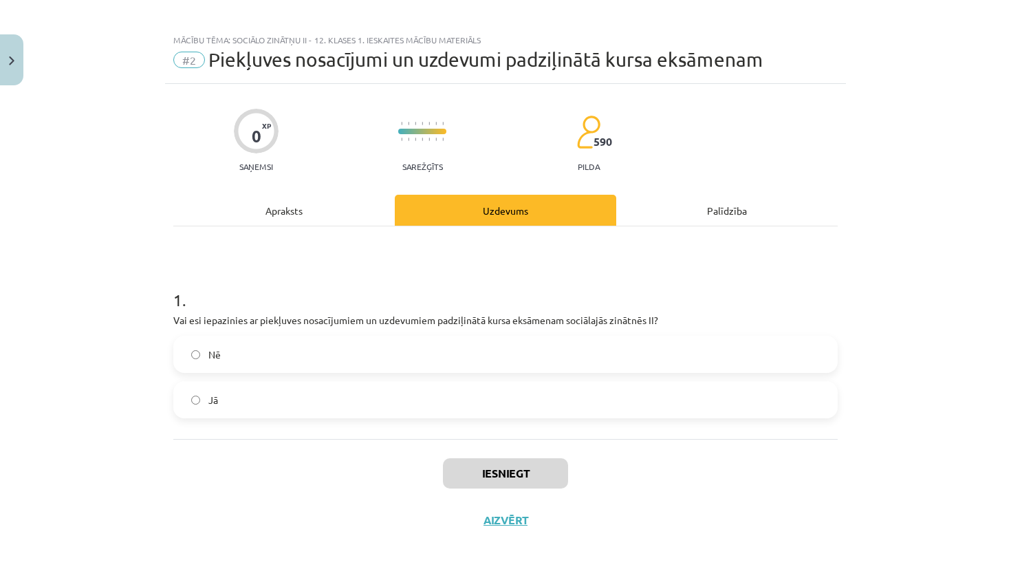
scroll to position [10, 0]
click at [434, 353] on label "Nē" at bounding box center [506, 354] width 662 height 34
click at [421, 393] on label "Jā" at bounding box center [506, 399] width 662 height 34
click at [504, 473] on button "Iesniegt" at bounding box center [505, 473] width 125 height 30
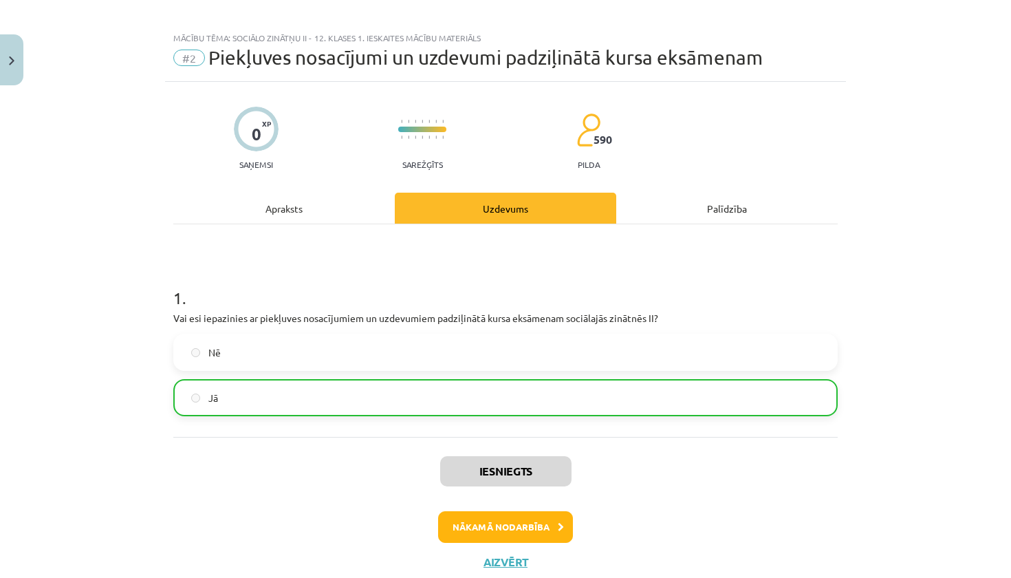
click at [506, 521] on button "Nākamā nodarbība" at bounding box center [505, 527] width 135 height 32
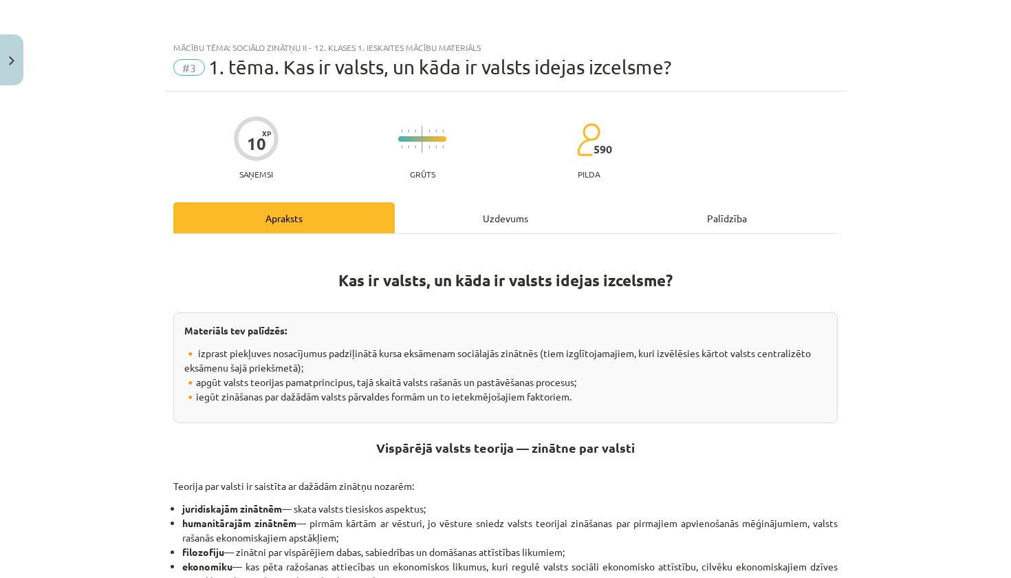
scroll to position [0, 0]
click at [477, 217] on div "Uzdevums" at bounding box center [505, 217] width 221 height 31
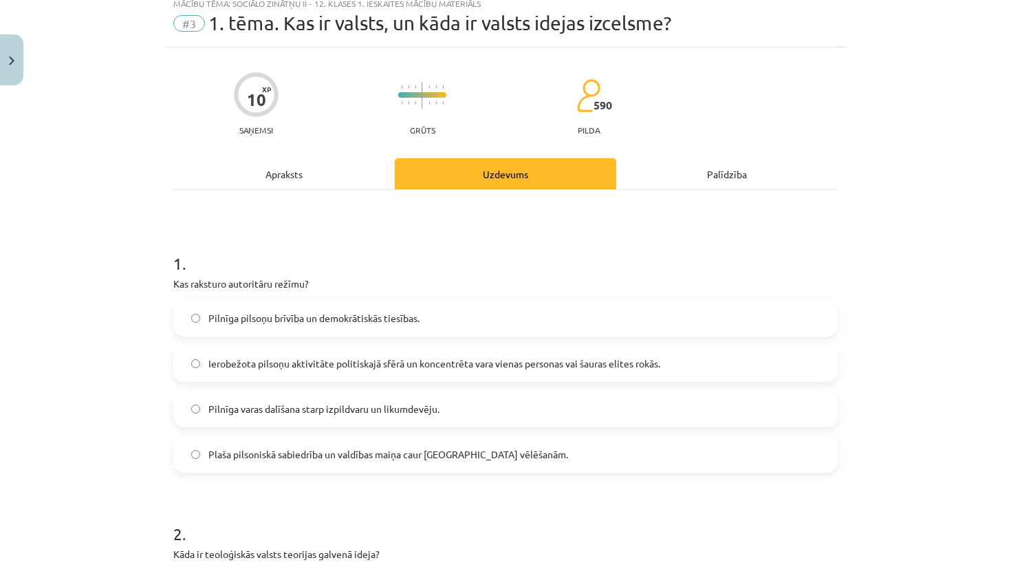
scroll to position [47, 0]
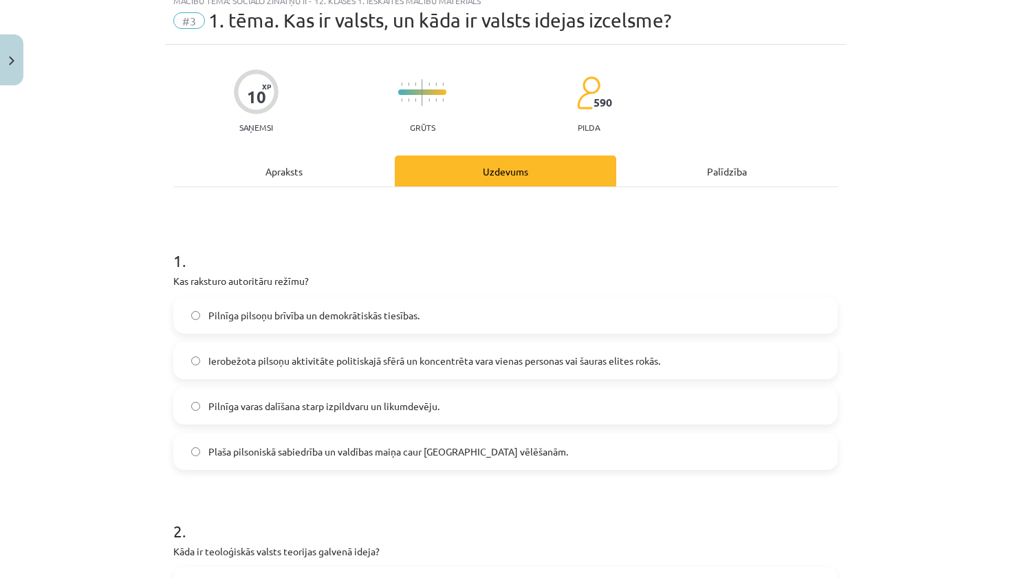
click at [324, 173] on div "Apraksts" at bounding box center [283, 170] width 221 height 31
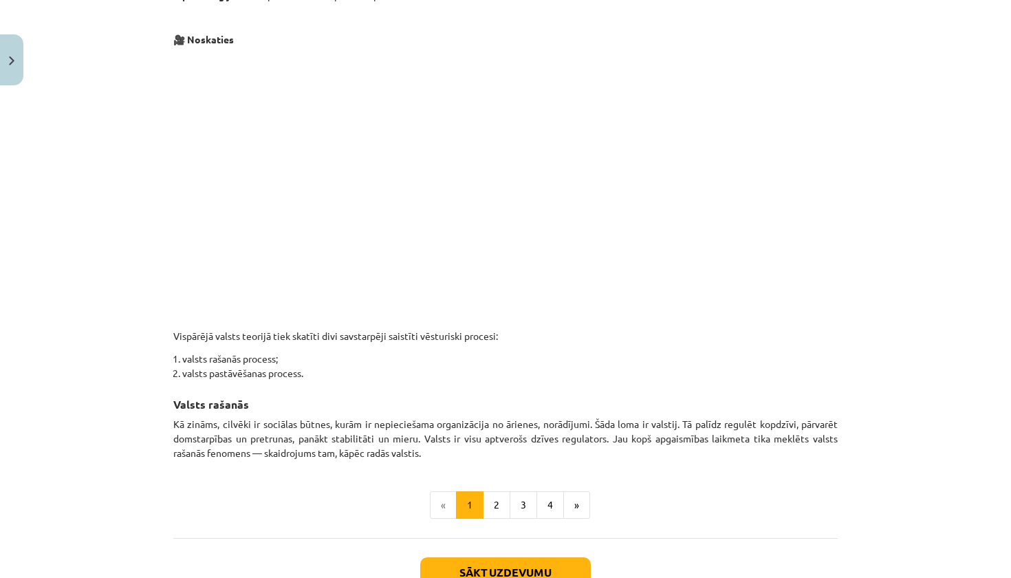
scroll to position [612, 0]
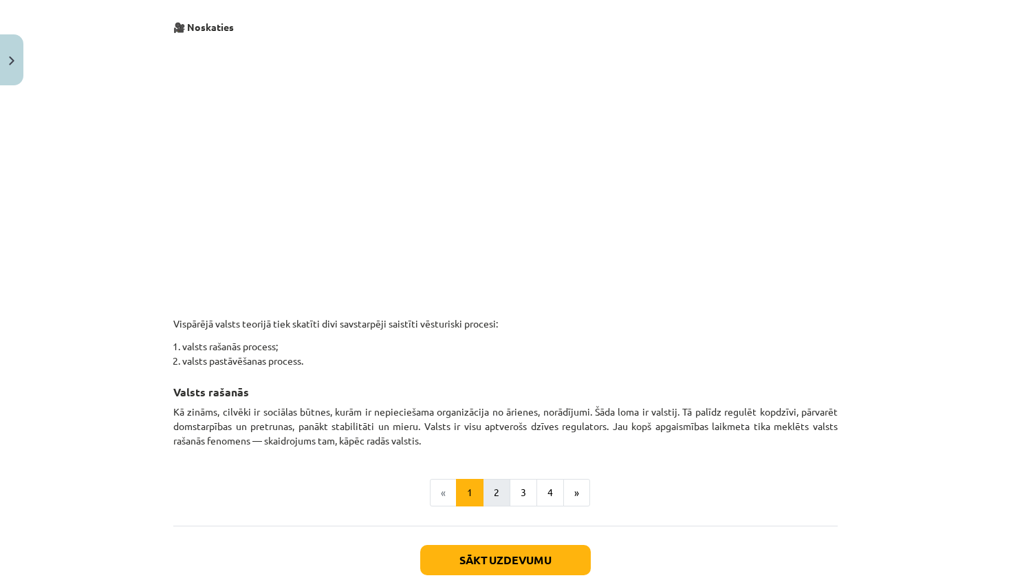
click at [503, 488] on button "2" at bounding box center [497, 493] width 28 height 28
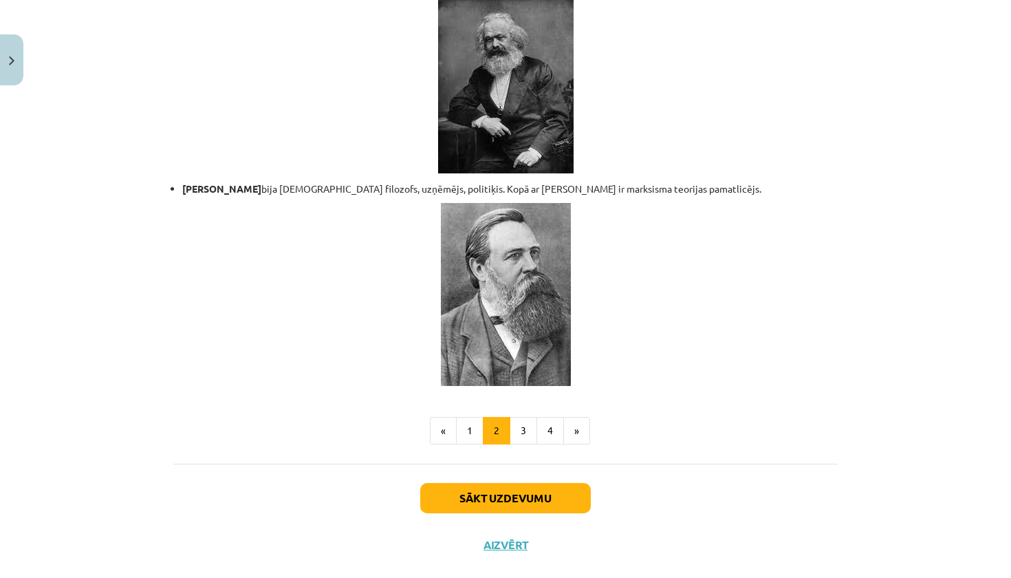
scroll to position [2888, 0]
click at [524, 417] on button "3" at bounding box center [524, 431] width 28 height 28
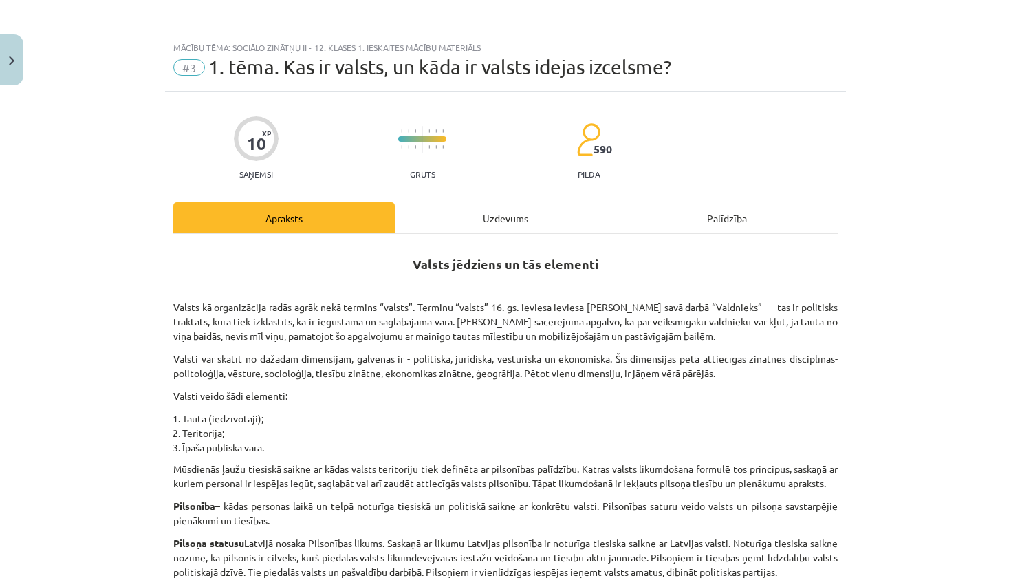
scroll to position [5, 0]
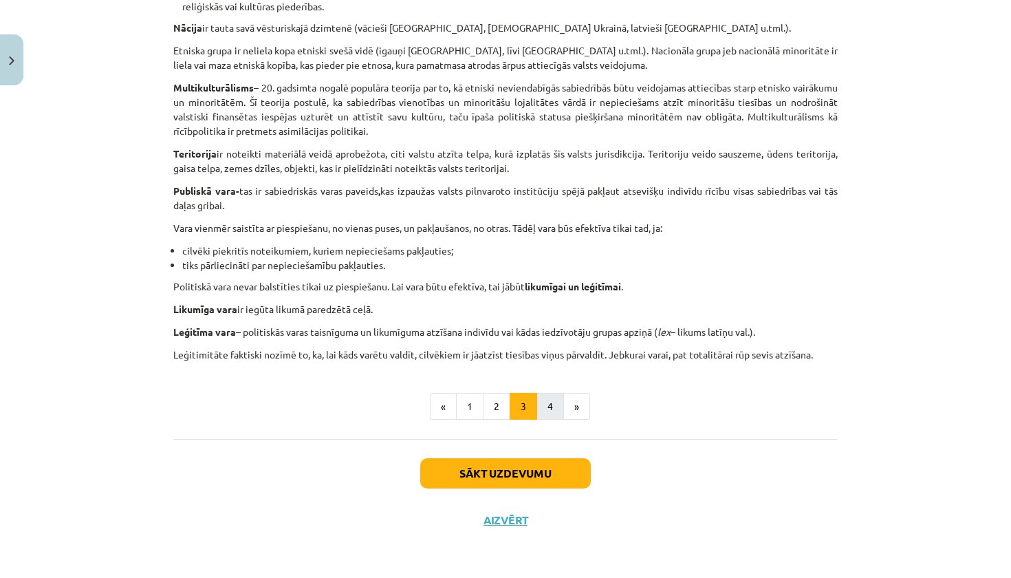
click at [547, 394] on button "4" at bounding box center [550, 407] width 28 height 28
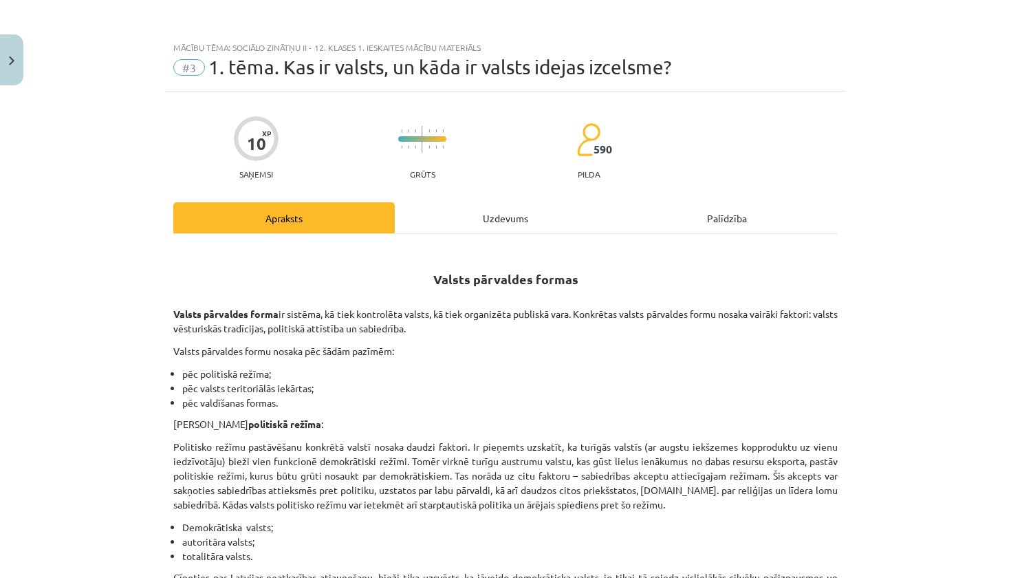
scroll to position [0, 0]
click at [513, 221] on div "Uzdevums" at bounding box center [505, 217] width 221 height 31
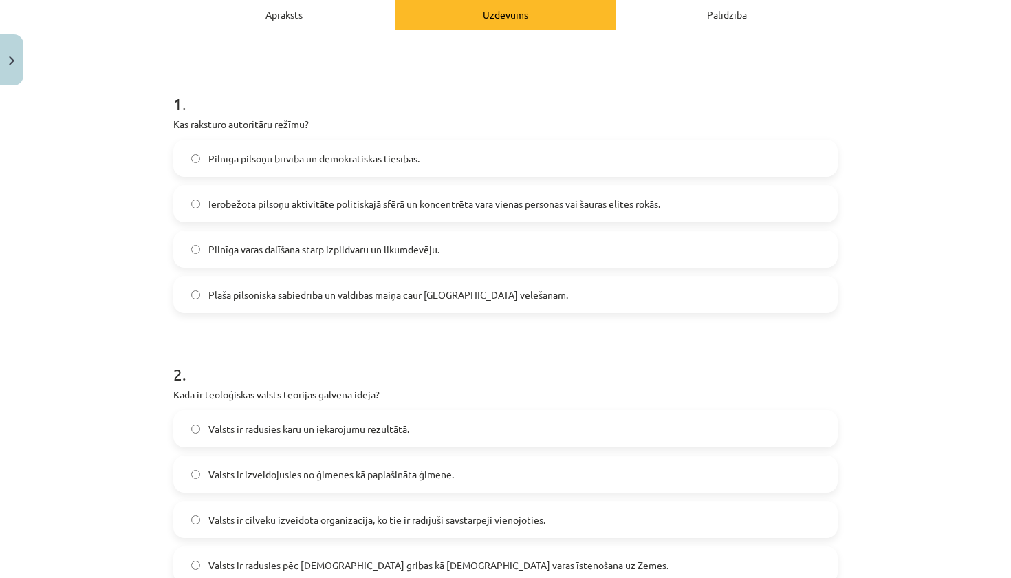
scroll to position [204, 0]
click at [288, 15] on div "Apraksts" at bounding box center [283, 13] width 221 height 31
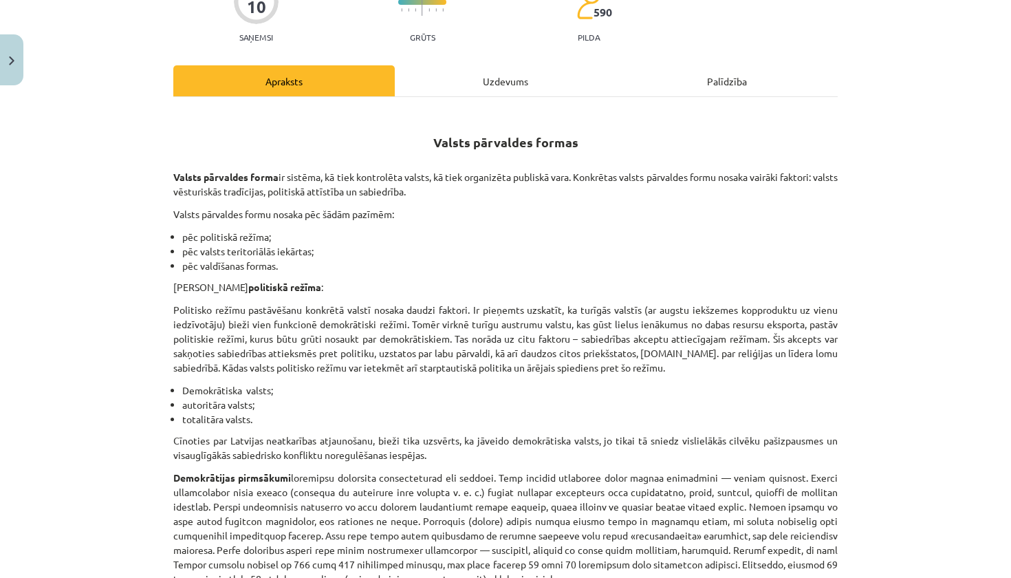
scroll to position [116, 0]
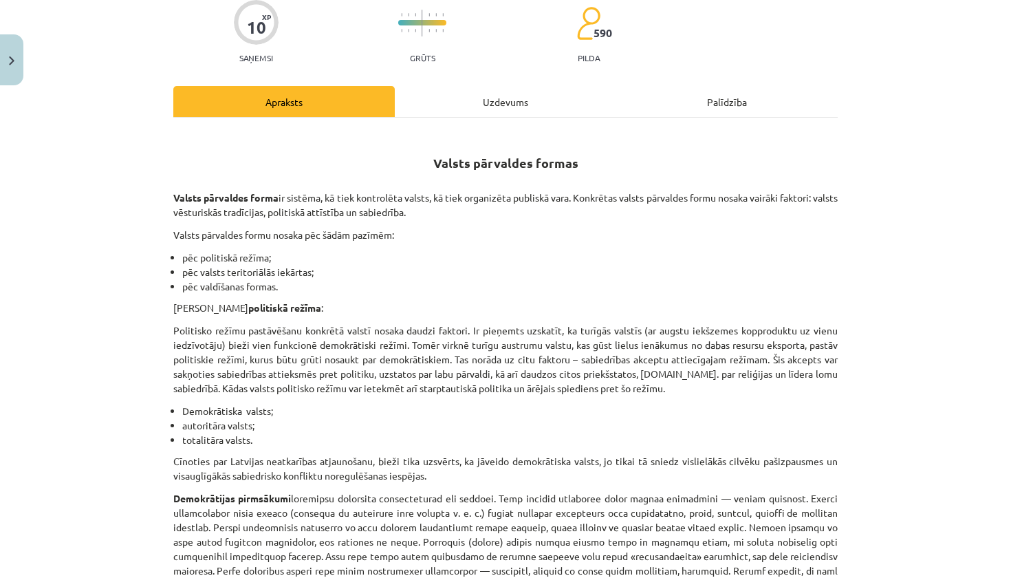
click at [492, 100] on div "Uzdevums" at bounding box center [505, 101] width 221 height 31
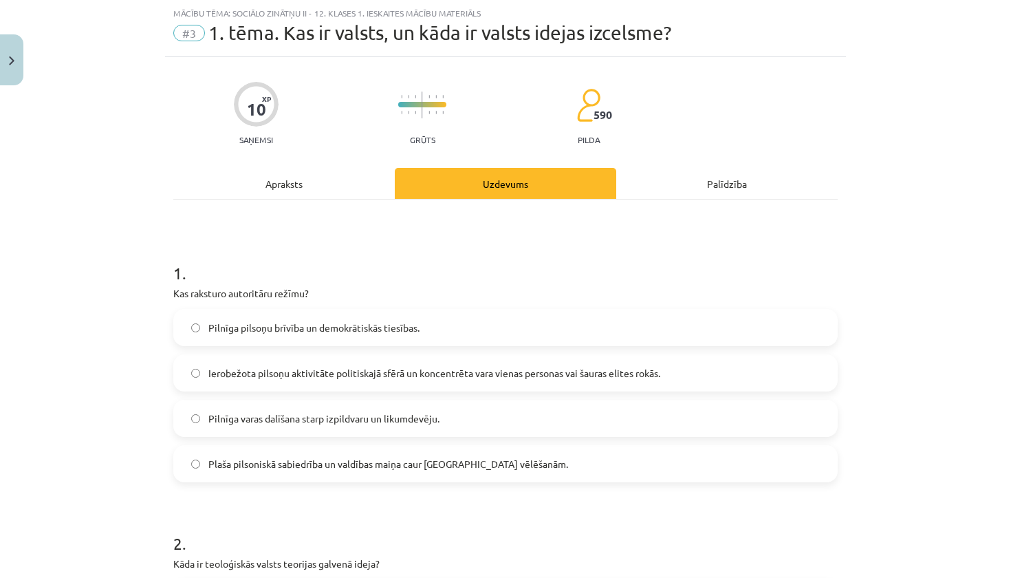
click at [373, 363] on label "Ierobežota pilsoņu aktivitāte politiskajā sfērā un koncentrēta vara vienas pers…" at bounding box center [506, 373] width 662 height 34
click at [347, 182] on div "Apraksts" at bounding box center [283, 183] width 221 height 31
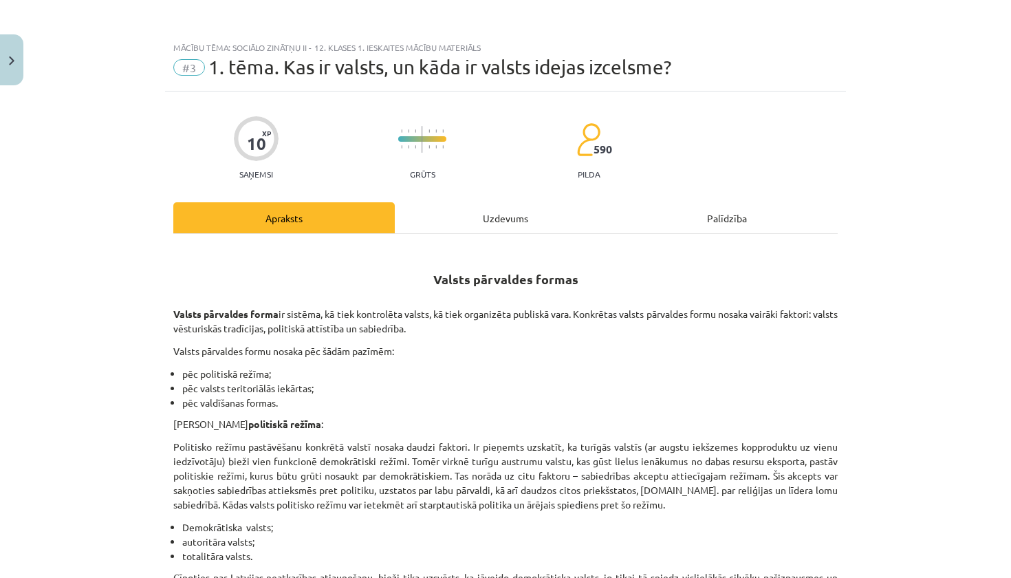
scroll to position [0, 0]
click at [458, 218] on div "Uzdevums" at bounding box center [505, 217] width 221 height 31
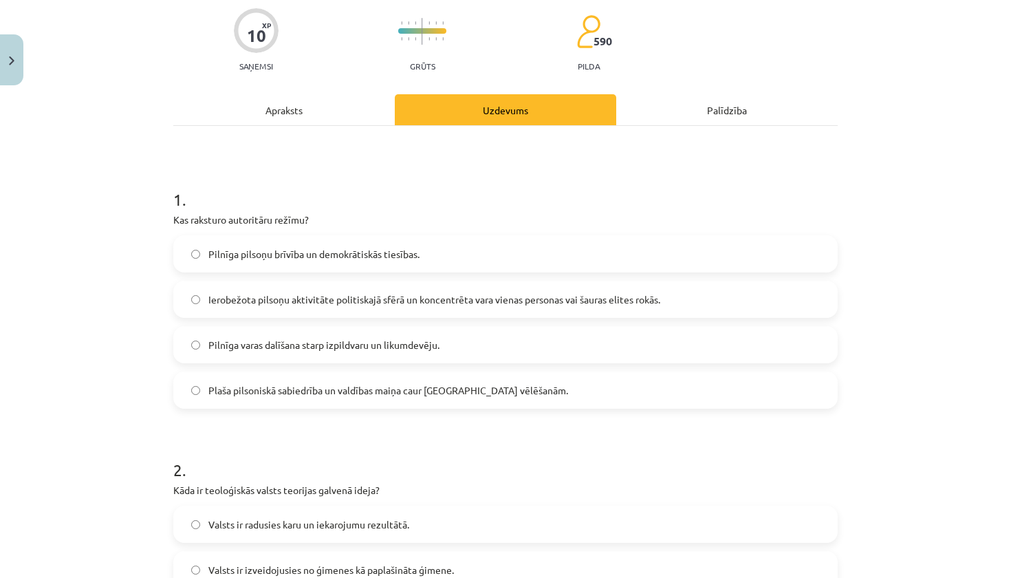
scroll to position [101, 0]
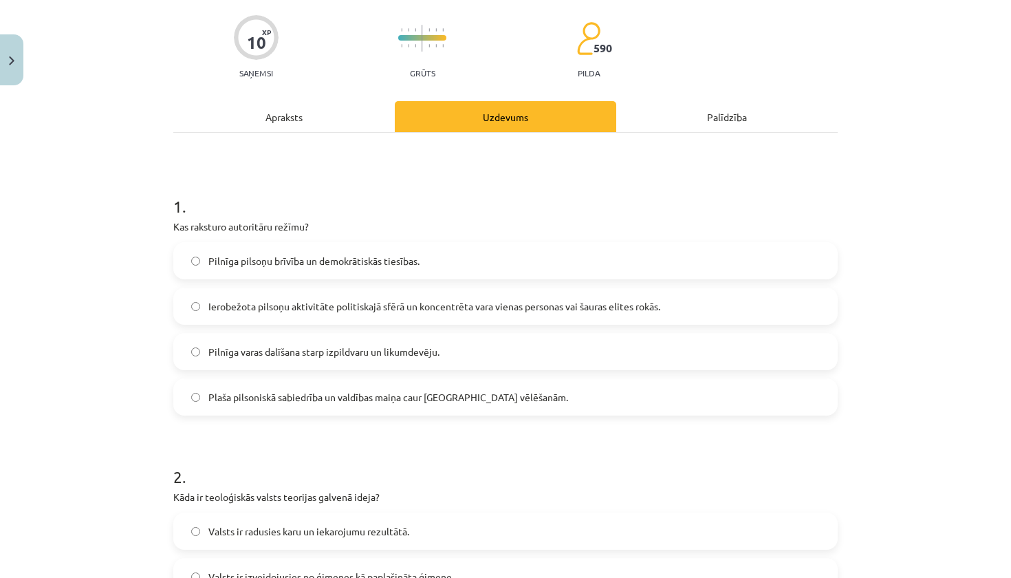
click at [278, 107] on div "Apraksts" at bounding box center [283, 116] width 221 height 31
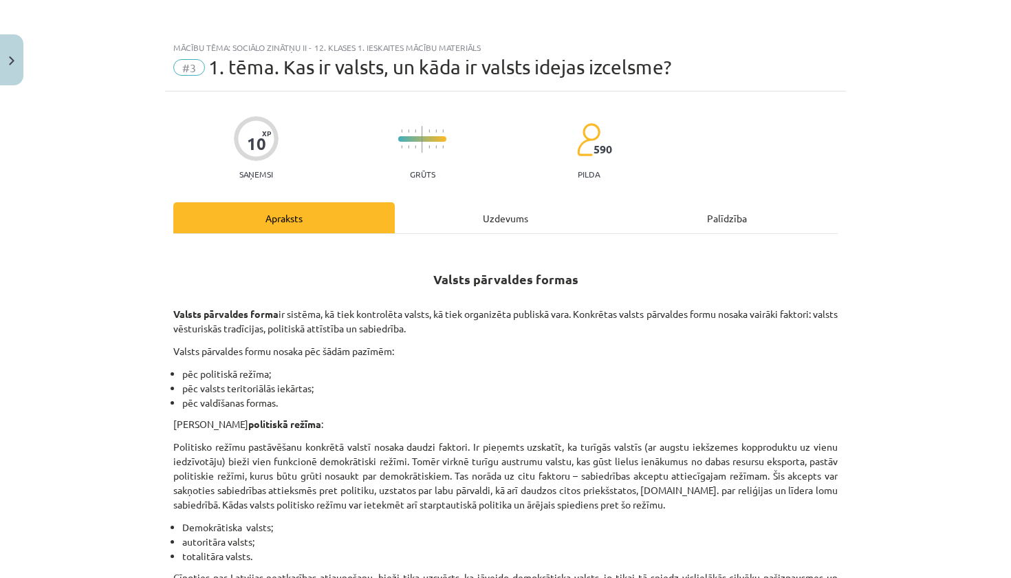
scroll to position [0, 0]
click at [419, 231] on div "Uzdevums" at bounding box center [505, 217] width 221 height 31
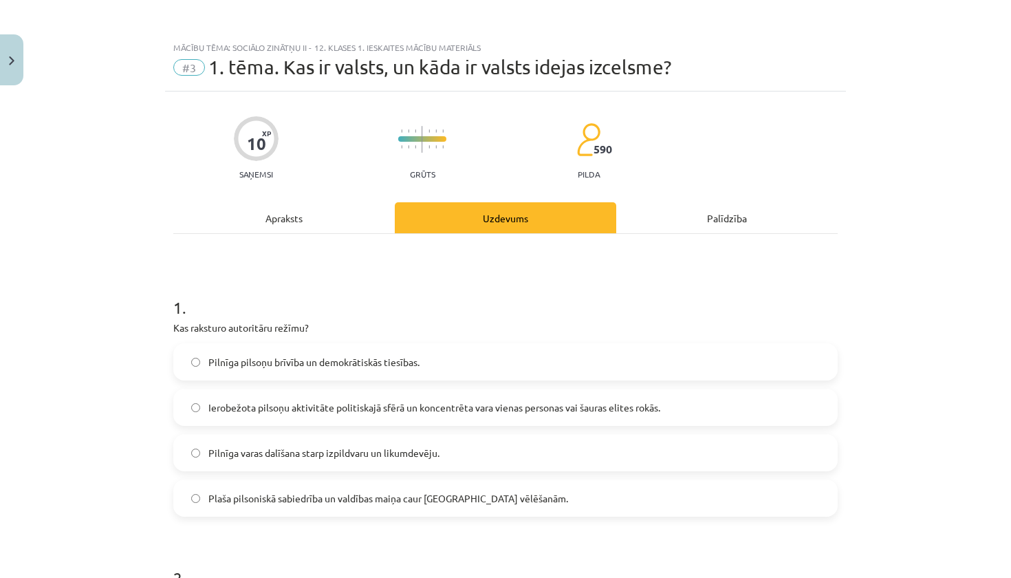
click at [278, 218] on div "Apraksts" at bounding box center [283, 217] width 221 height 31
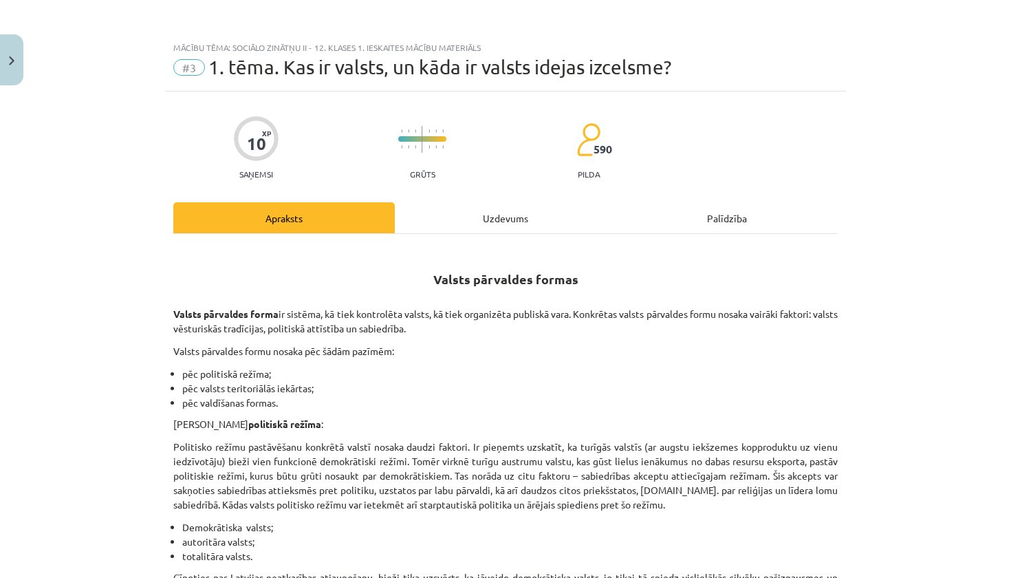
click at [499, 205] on div "Uzdevums" at bounding box center [505, 217] width 221 height 31
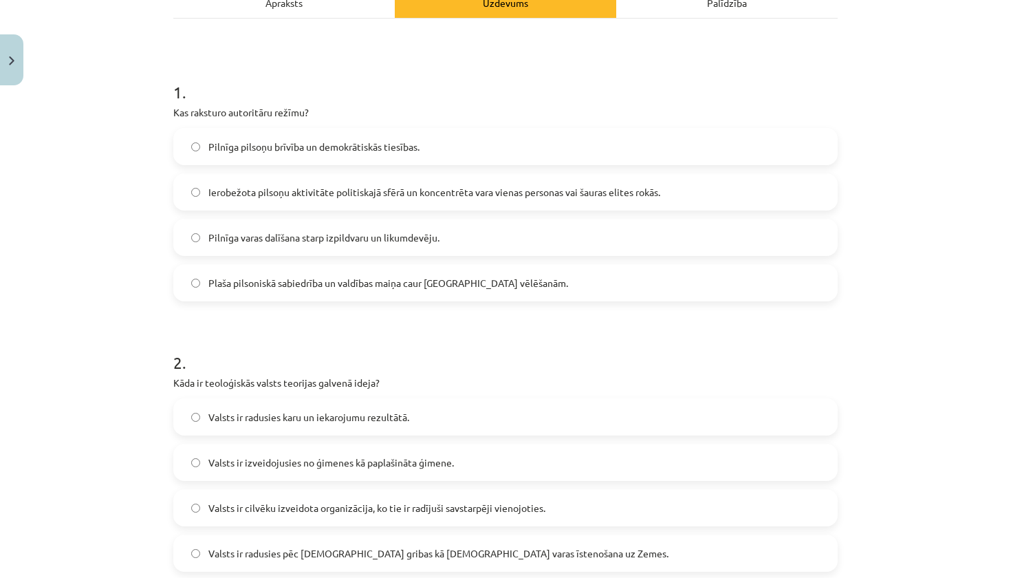
scroll to position [217, 0]
click at [367, 13] on div "Apraksts" at bounding box center [283, 1] width 221 height 31
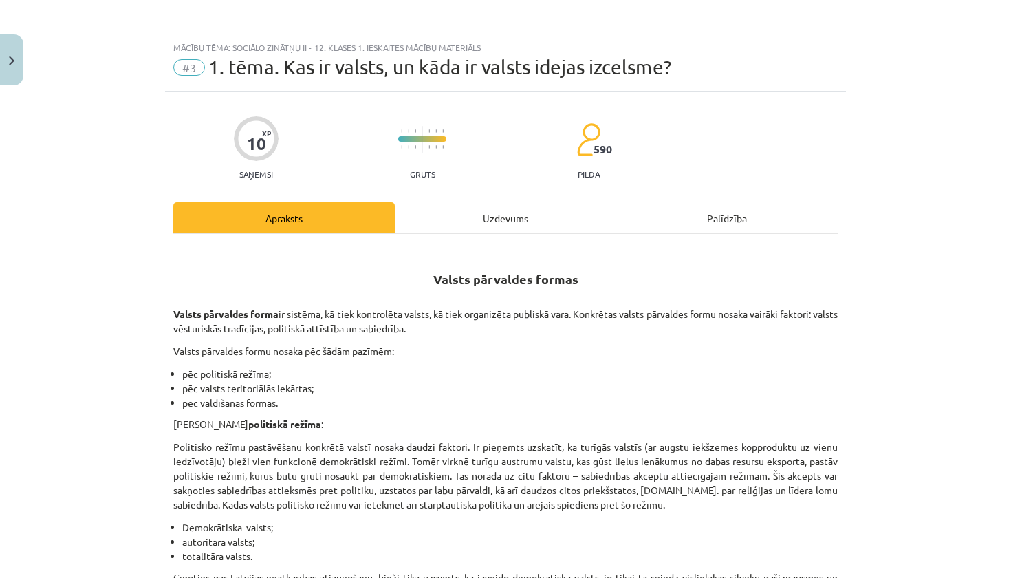
scroll to position [0, 0]
click at [499, 221] on div "Uzdevums" at bounding box center [505, 217] width 221 height 31
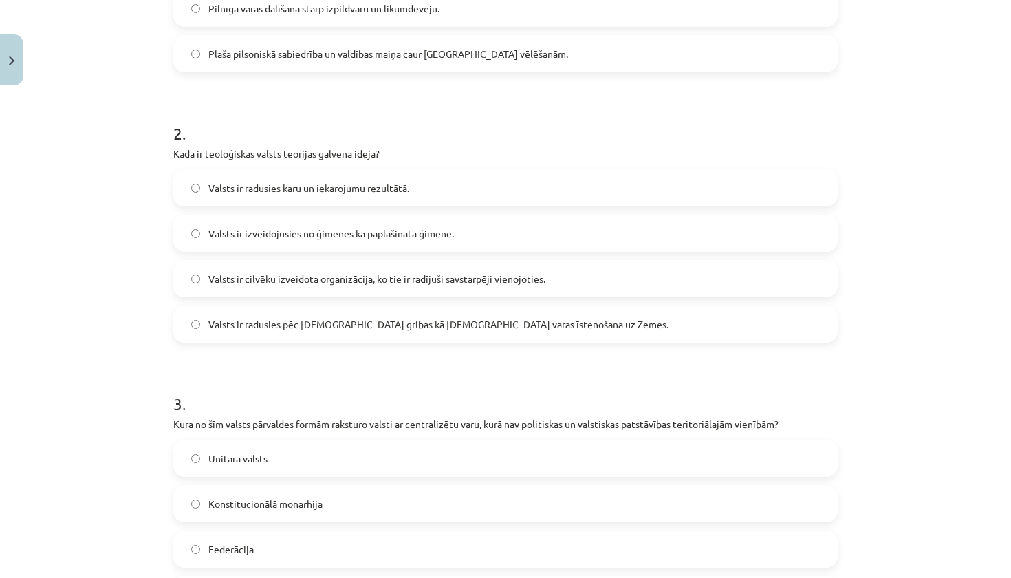
scroll to position [448, 0]
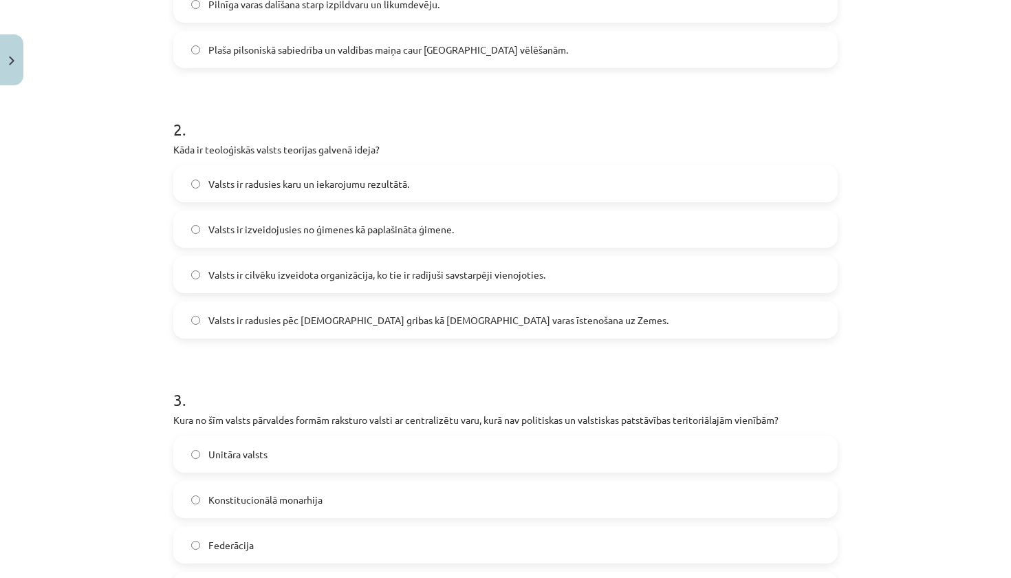
click at [445, 322] on span "Valsts ir radusies pēc [DEMOGRAPHIC_DATA] gribas kā [DEMOGRAPHIC_DATA] varas īs…" at bounding box center [438, 320] width 460 height 14
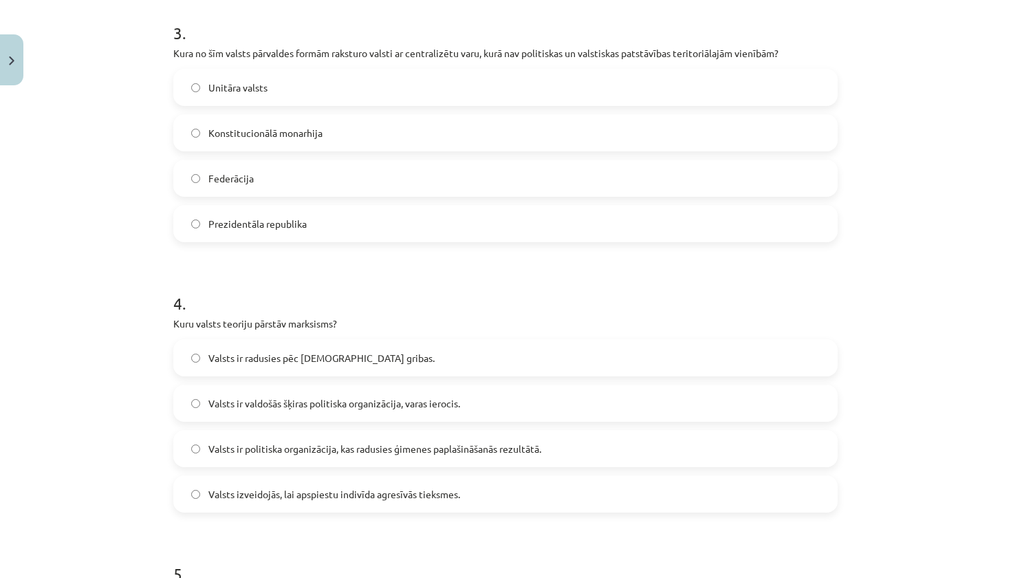
scroll to position [818, 0]
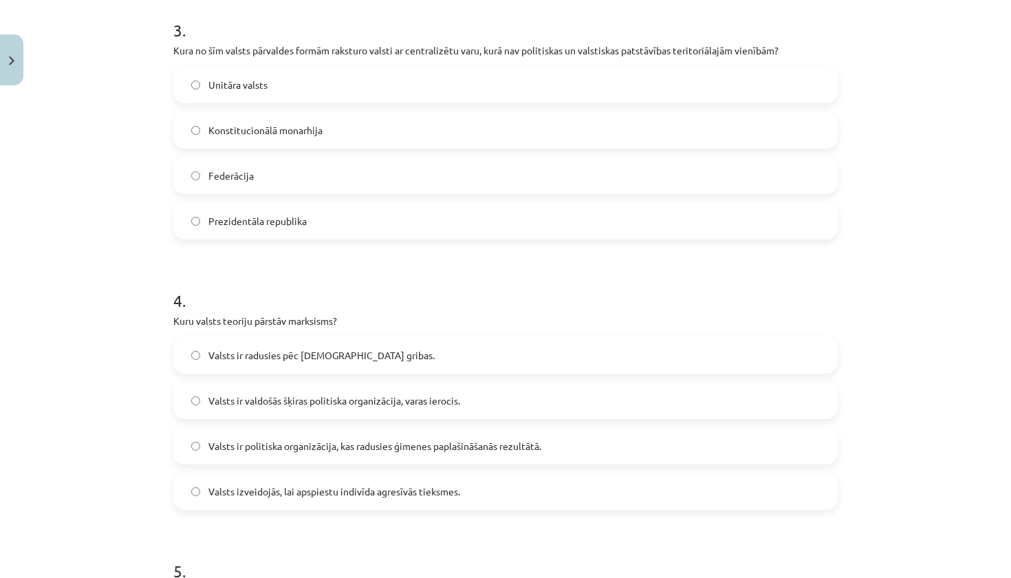
click at [455, 406] on span "Valsts ir valdošās šķiras politiska organizācija, varas ierocis." at bounding box center [334, 400] width 252 height 14
click at [332, 80] on label "Unitāra valsts" at bounding box center [506, 84] width 662 height 34
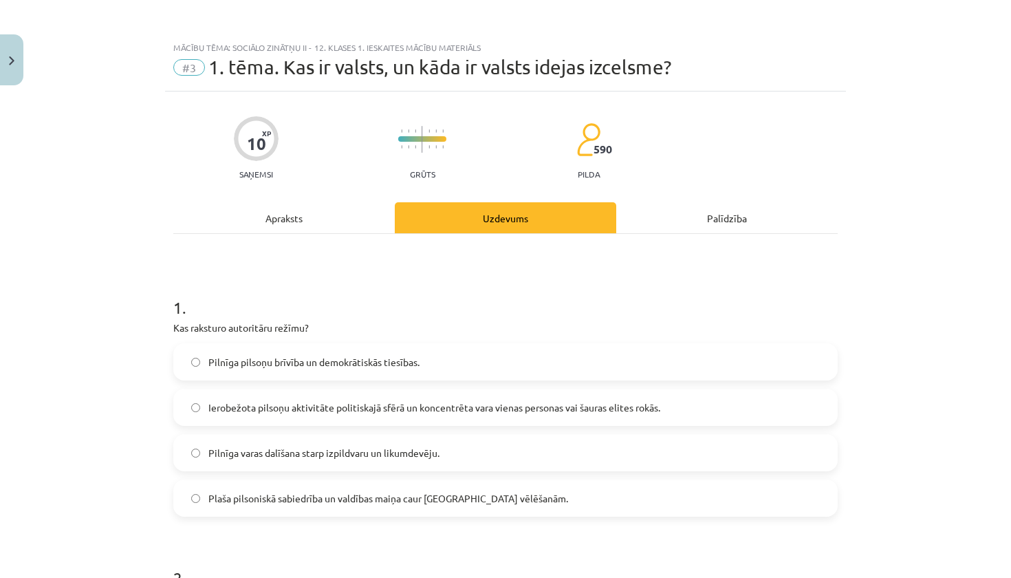
scroll to position [0, 0]
click at [233, 230] on div "Apraksts" at bounding box center [283, 217] width 221 height 31
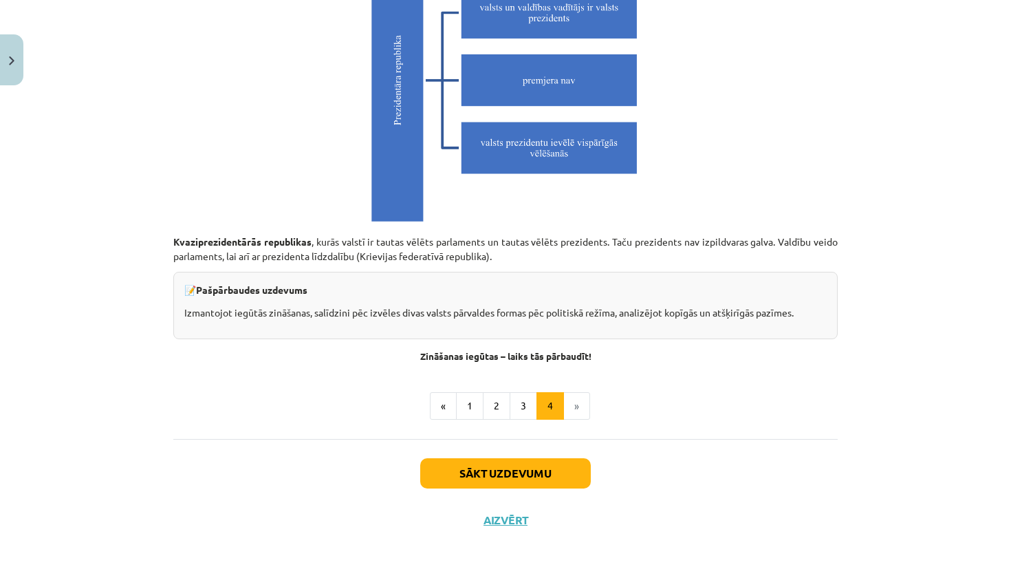
scroll to position [3844, 0]
click at [518, 407] on button "3" at bounding box center [524, 406] width 28 height 28
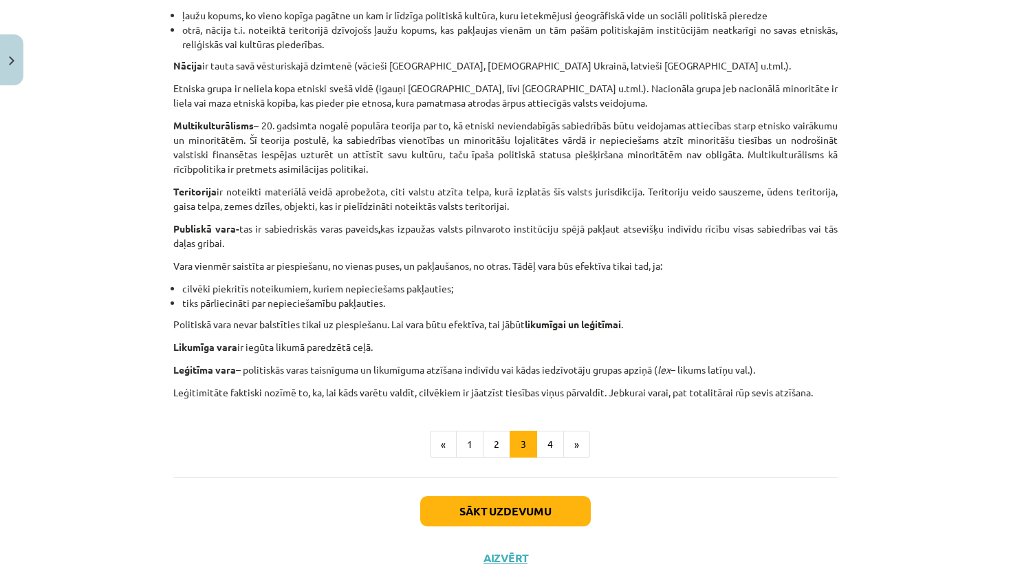
scroll to position [746, 0]
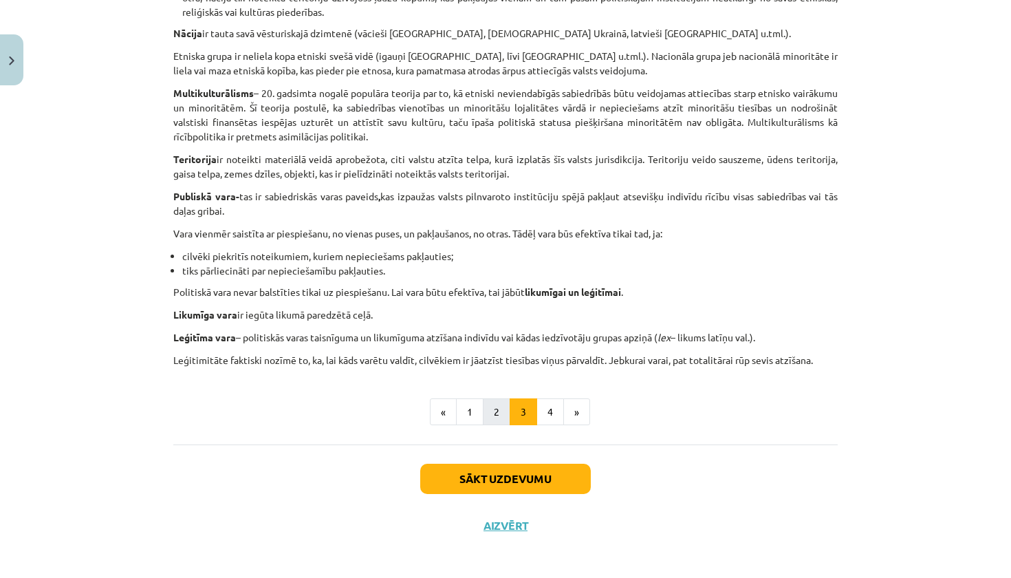
click at [489, 405] on button "2" at bounding box center [497, 412] width 28 height 28
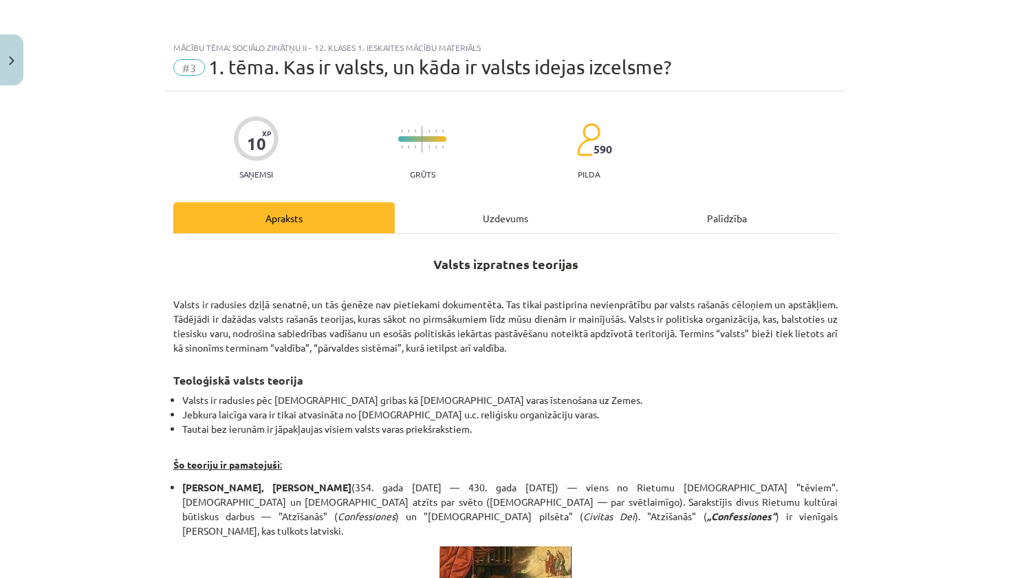
scroll to position [0, 0]
click at [488, 228] on div "Uzdevums" at bounding box center [505, 217] width 221 height 31
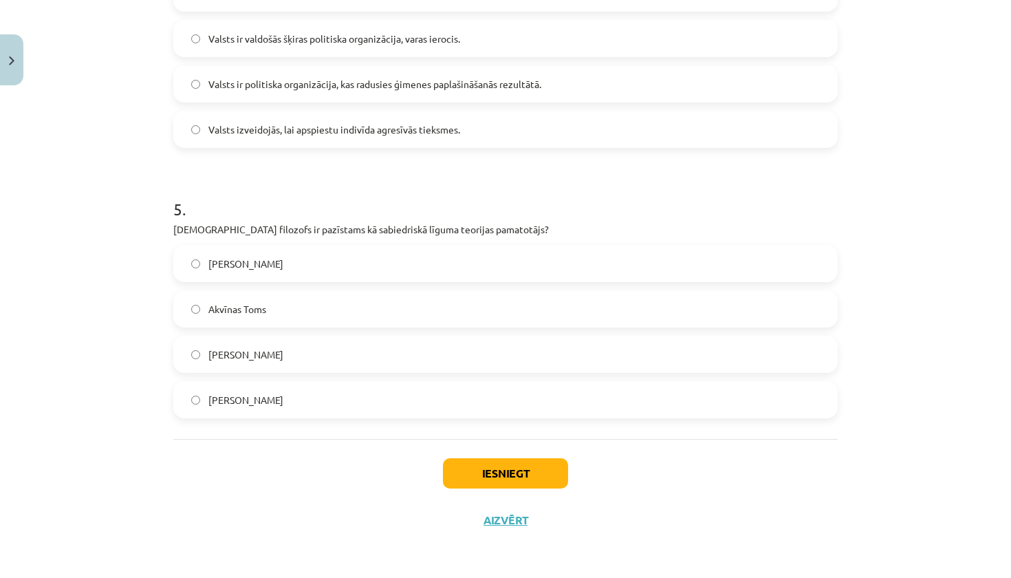
scroll to position [1182, 0]
click at [400, 343] on label "[PERSON_NAME]" at bounding box center [506, 354] width 662 height 34
click at [468, 470] on button "Iesniegt" at bounding box center [505, 473] width 125 height 30
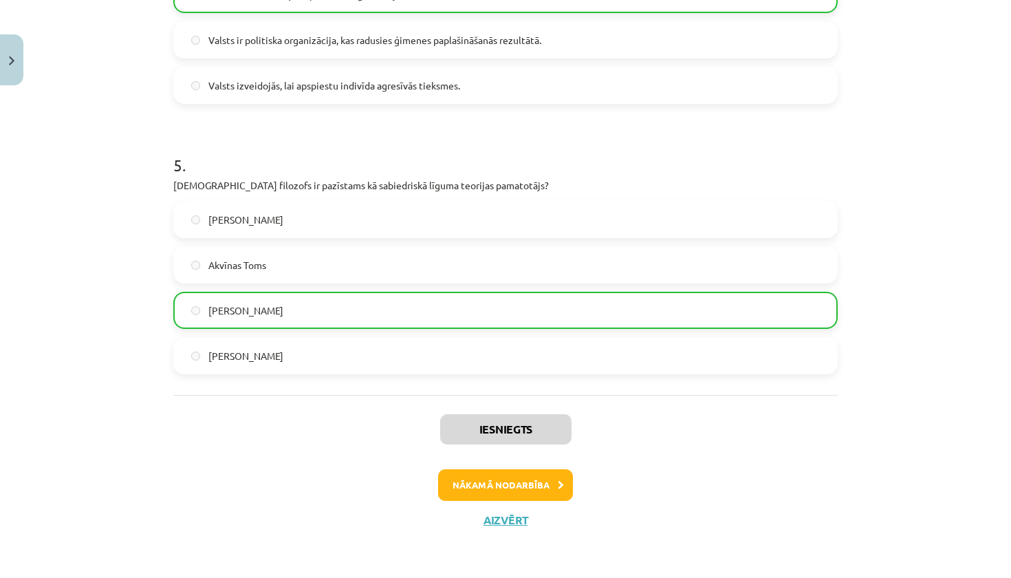
scroll to position [1225, 0]
click at [477, 482] on button "Nākamā nodarbība" at bounding box center [505, 485] width 135 height 32
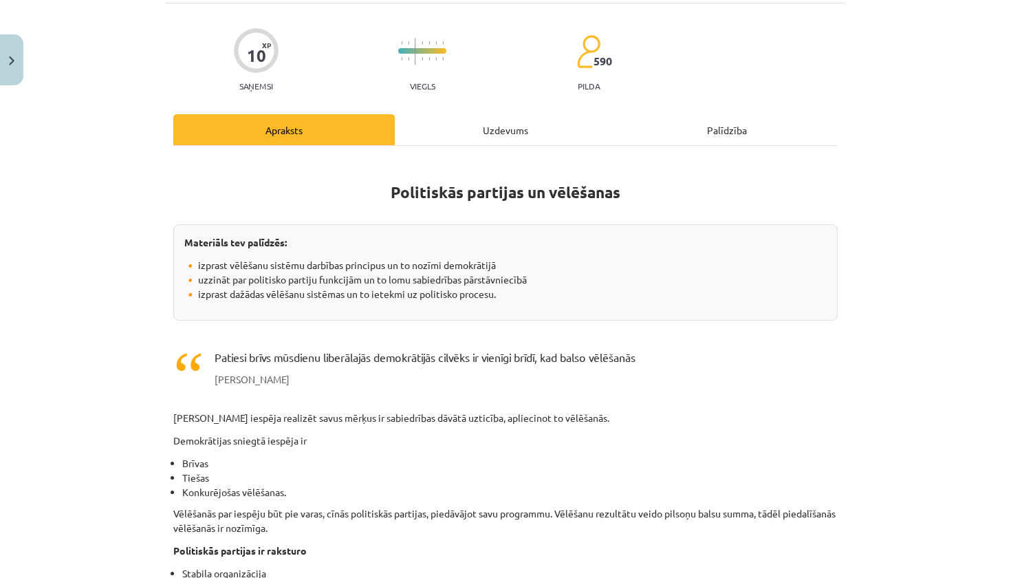
scroll to position [0, 0]
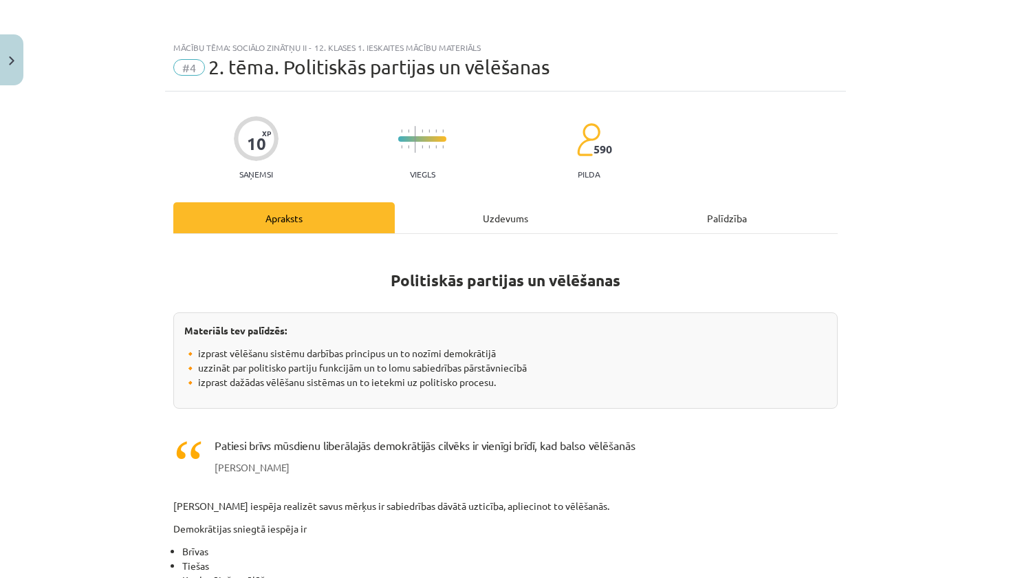
click at [488, 205] on div "Uzdevums" at bounding box center [505, 217] width 221 height 31
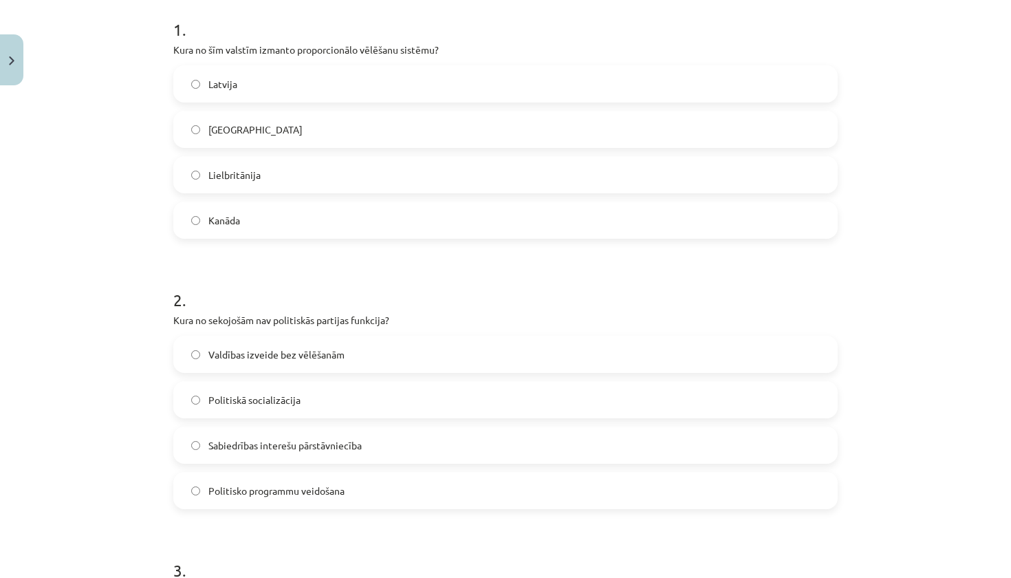
scroll to position [284, 0]
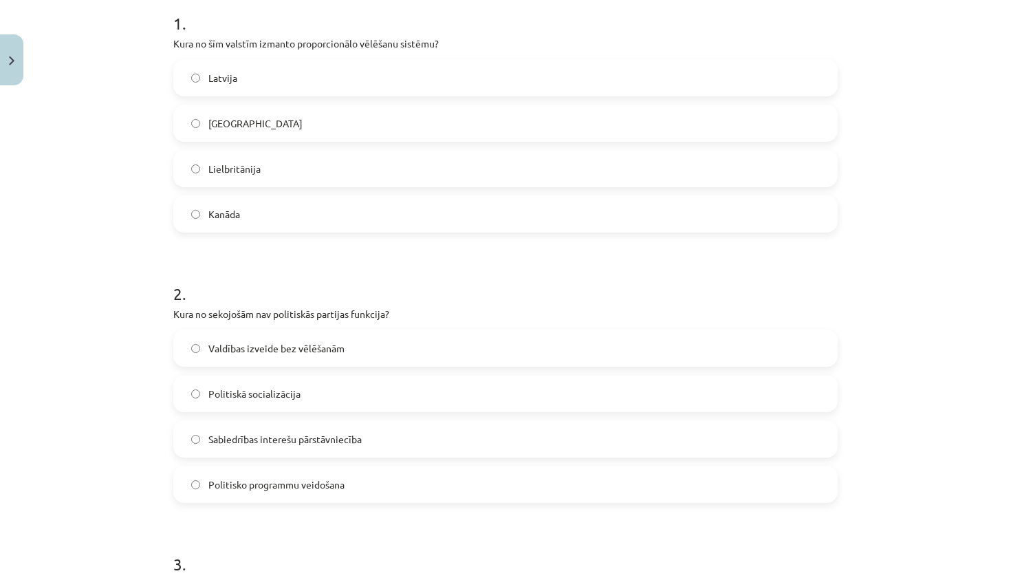
click at [338, 80] on label "Latvija" at bounding box center [506, 78] width 662 height 34
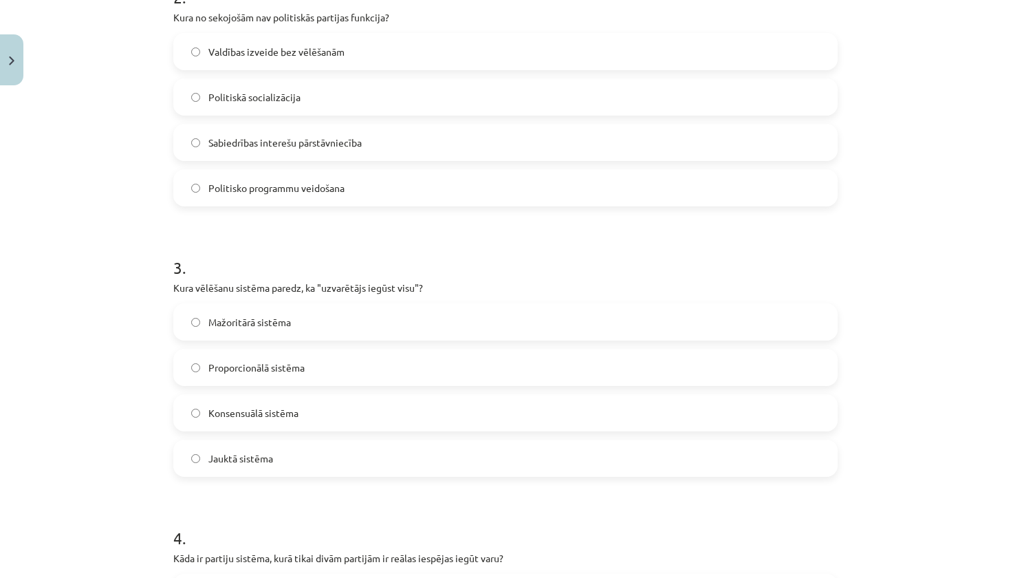
scroll to position [570, 0]
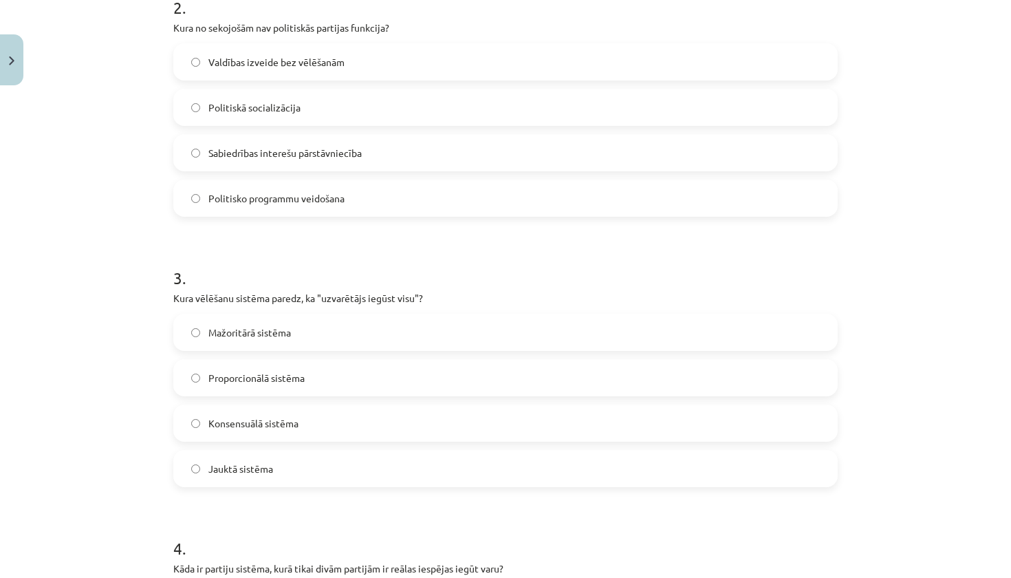
click at [210, 339] on span "Mažoritārā sistēma" at bounding box center [249, 332] width 83 height 14
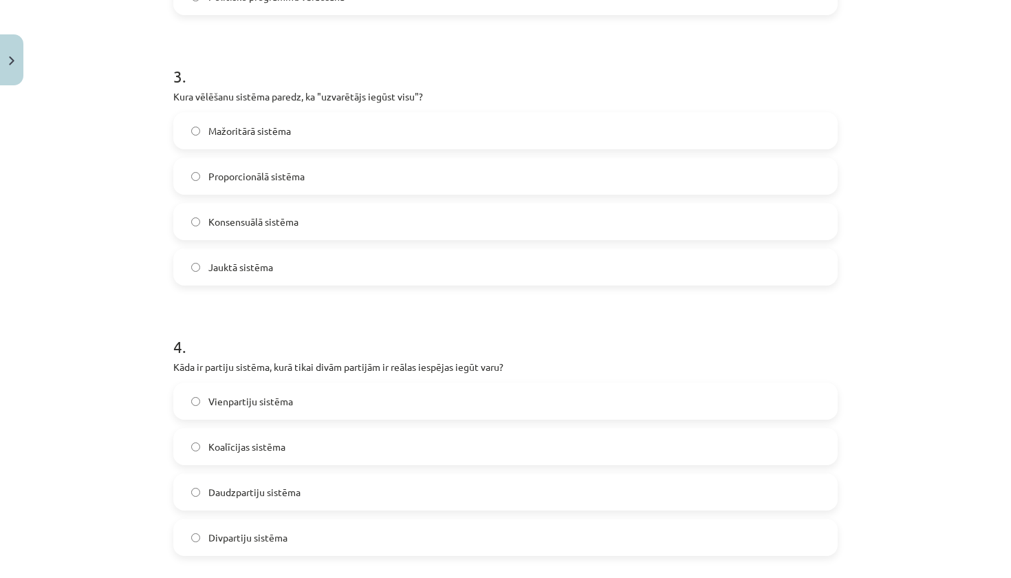
scroll to position [785, 0]
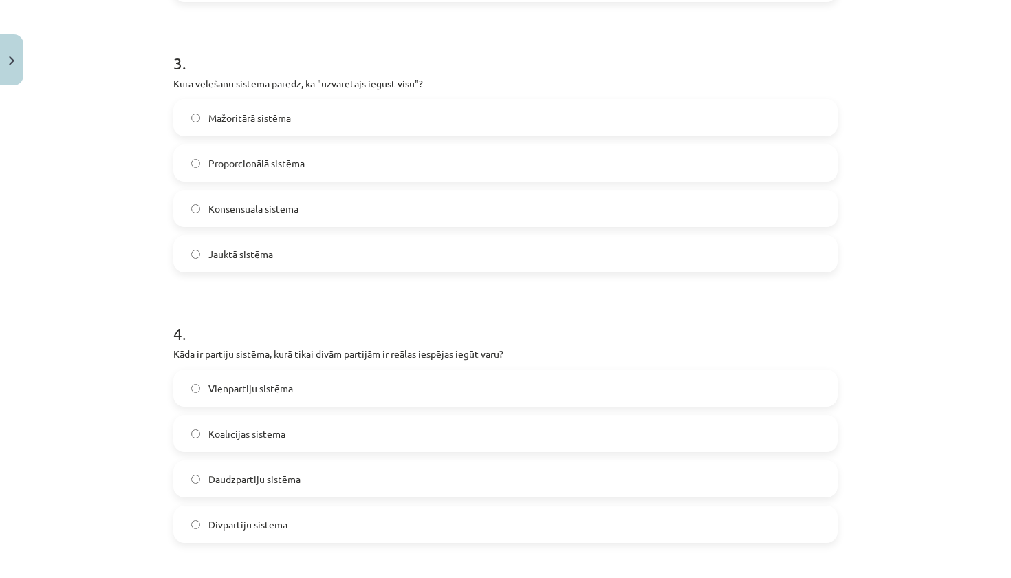
click at [208, 517] on label "Divpartiju sistēma" at bounding box center [506, 524] width 662 height 34
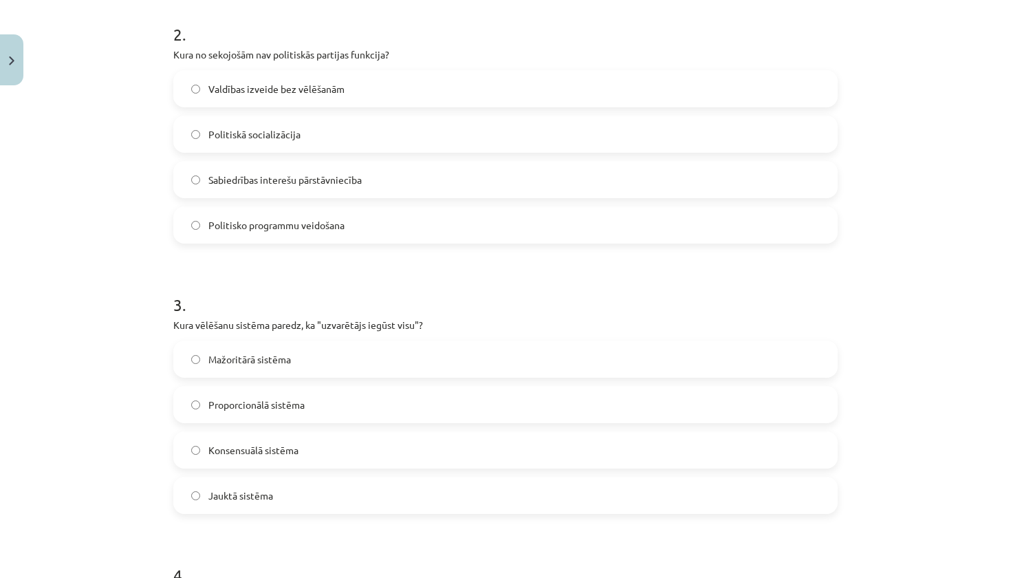
scroll to position [541, 0]
click at [347, 81] on label "Valdības izveide bez vēlēšanām" at bounding box center [506, 91] width 662 height 34
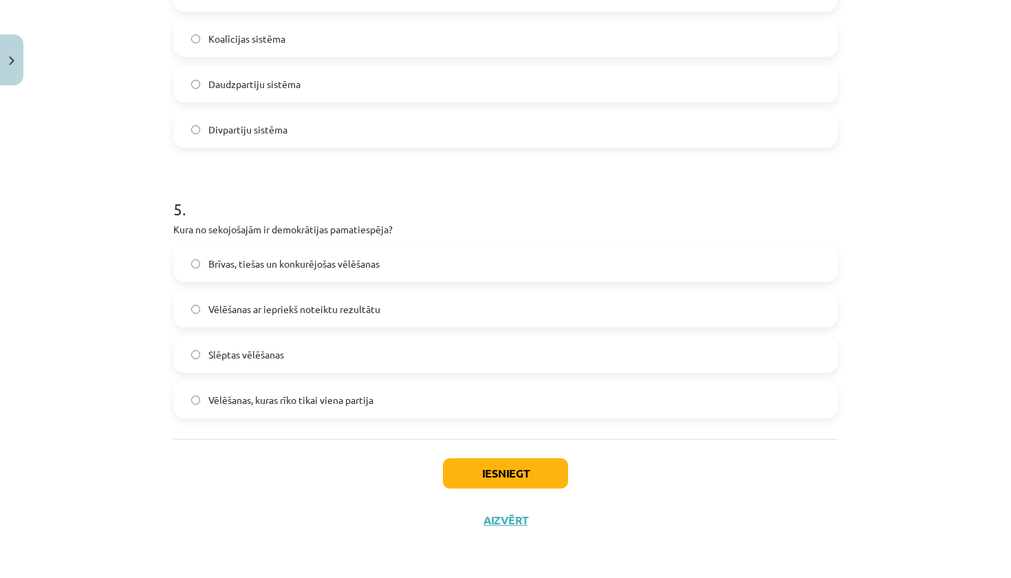
scroll to position [1182, 0]
click at [448, 261] on label "Brīvas, tiešas un konkurējošas vēlēšanas" at bounding box center [506, 263] width 662 height 34
click at [482, 464] on button "Iesniegt" at bounding box center [505, 473] width 125 height 30
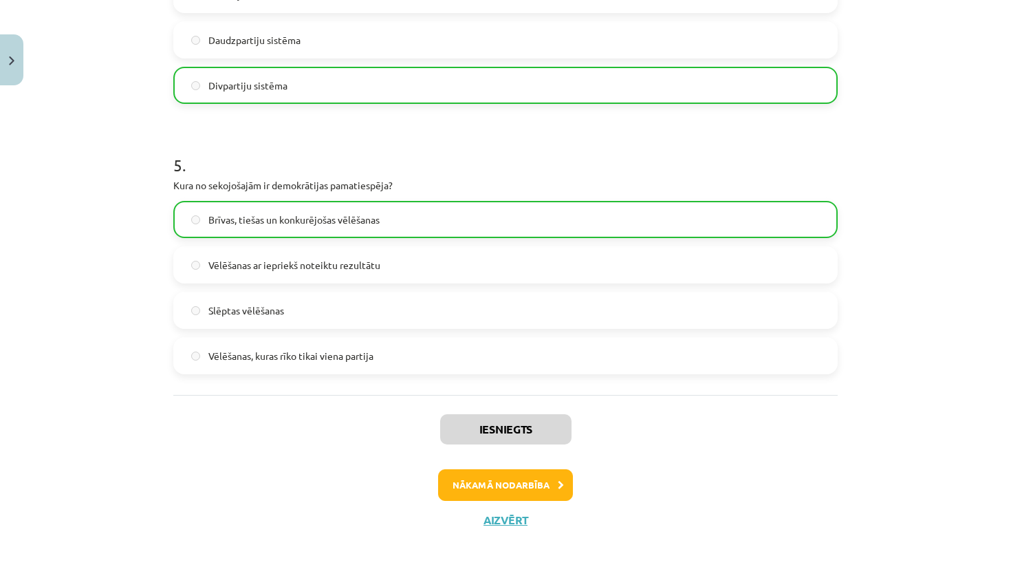
click at [484, 469] on button "Nākamā nodarbība" at bounding box center [505, 485] width 135 height 32
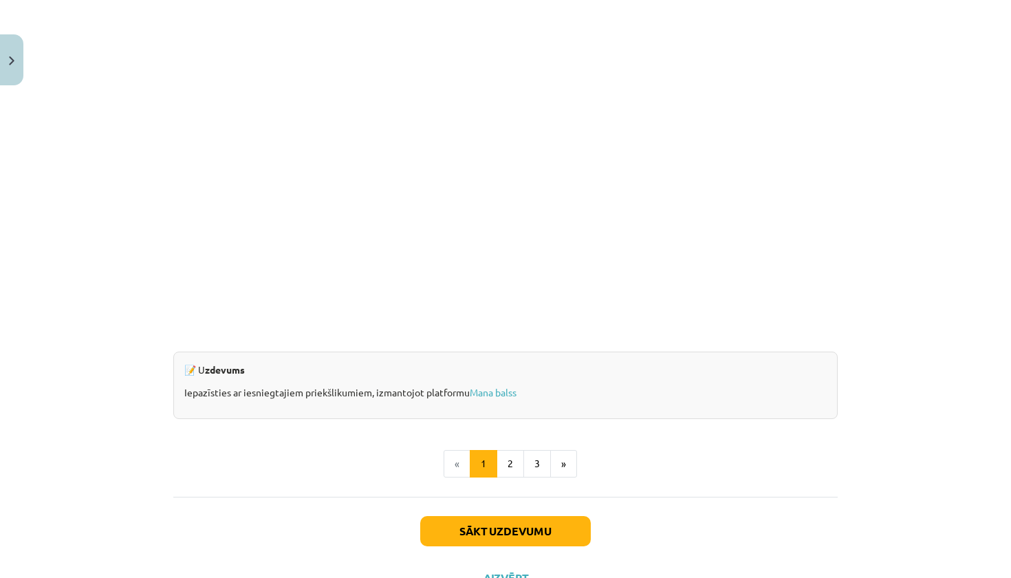
scroll to position [1189, 0]
click at [504, 454] on button "2" at bounding box center [511, 463] width 28 height 28
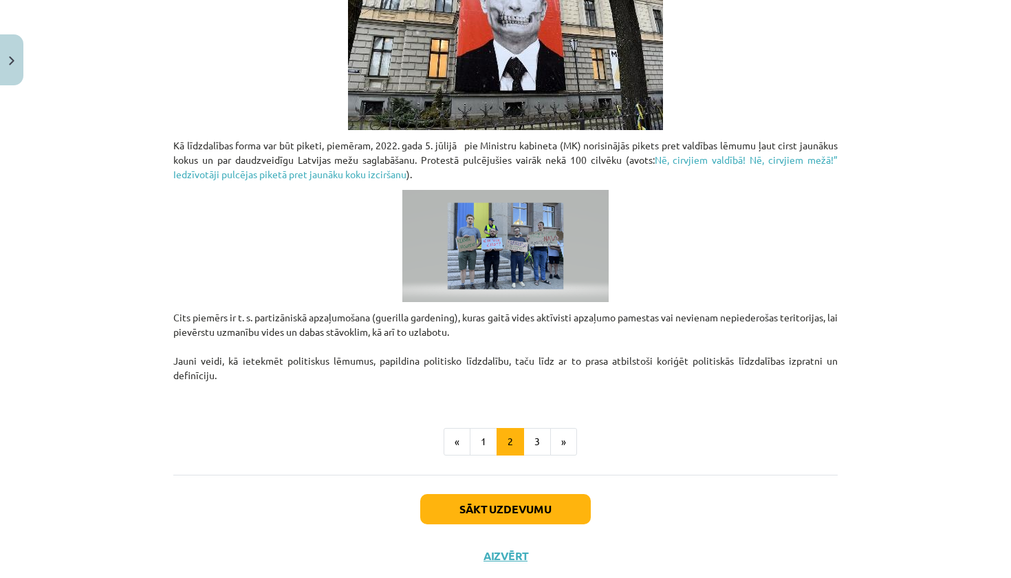
scroll to position [977, 0]
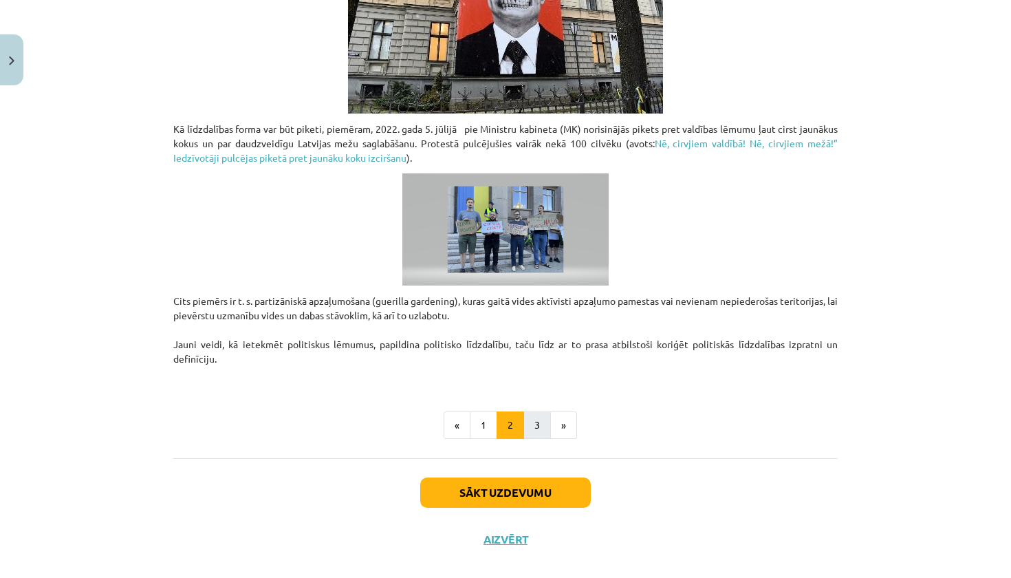
click at [541, 428] on button "3" at bounding box center [537, 425] width 28 height 28
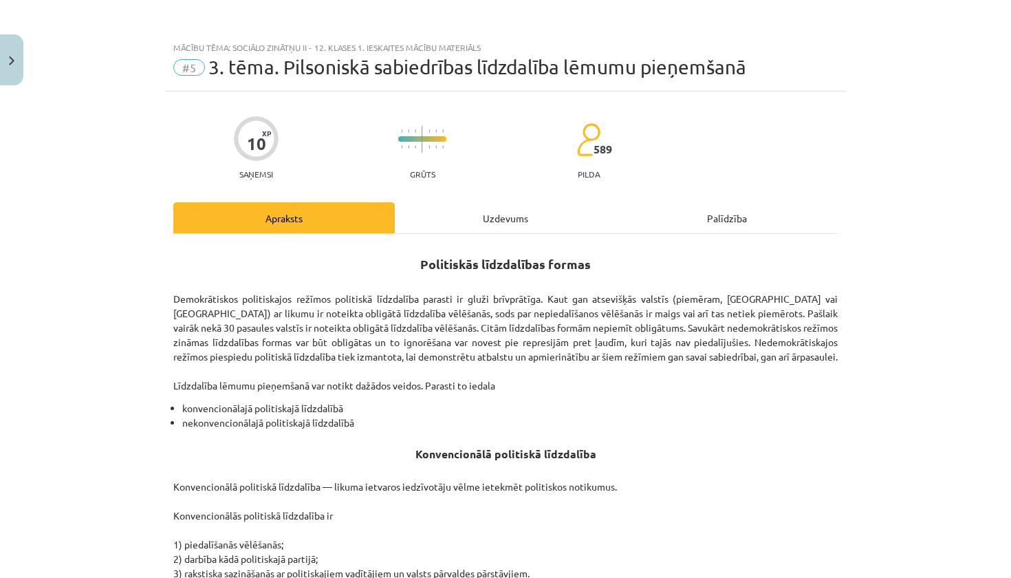
scroll to position [0, 0]
click at [495, 213] on div "Uzdevums" at bounding box center [505, 217] width 221 height 31
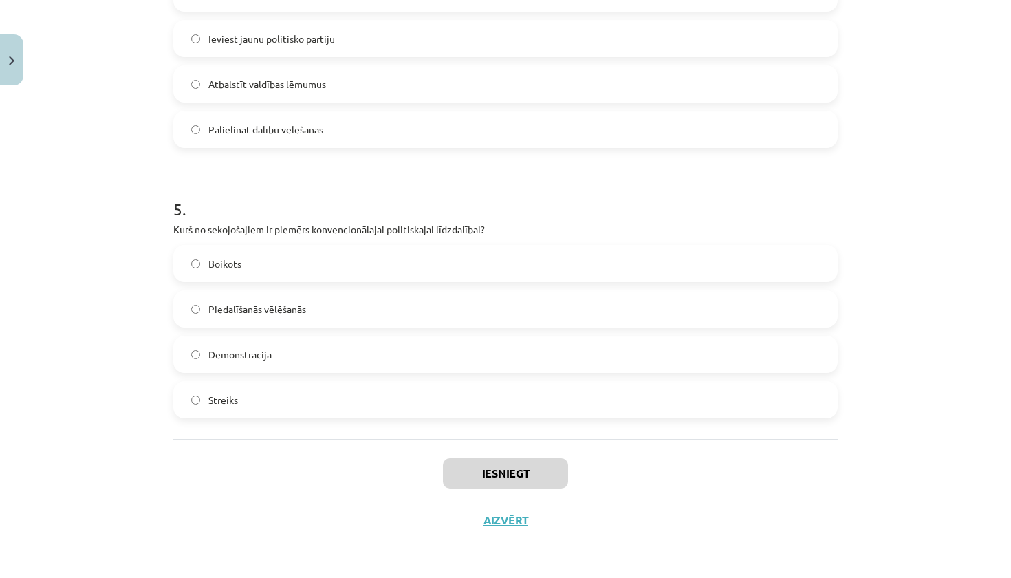
scroll to position [1182, 0]
click at [494, 522] on button "Aizvērt" at bounding box center [505, 520] width 52 height 14
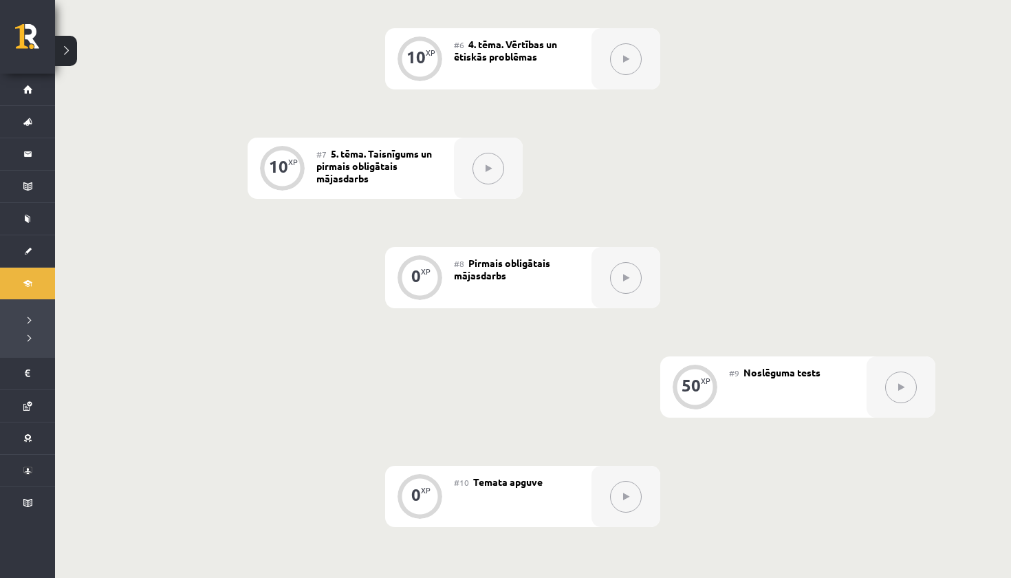
scroll to position [895, 0]
